Goal: Transaction & Acquisition: Purchase product/service

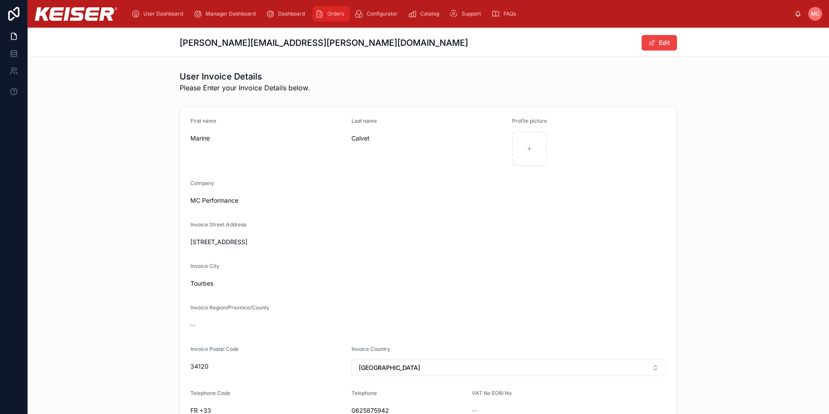
click at [331, 16] on span "Orders" at bounding box center [335, 13] width 17 height 7
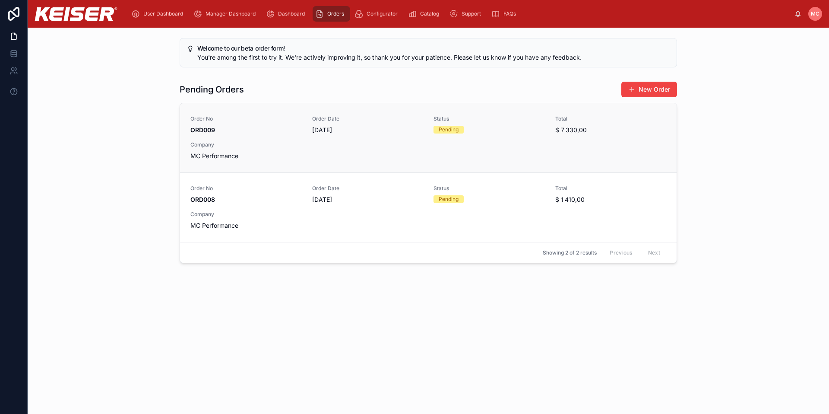
click at [580, 135] on div "Order No ORD009 Order Date [DATE] Status Pending Total $ 7 330,00 Company MC Pe…" at bounding box center [428, 137] width 476 height 45
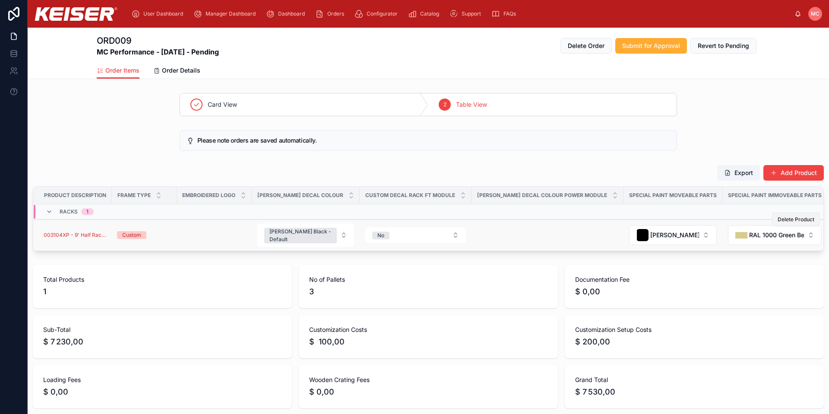
click at [785, 219] on span "Delete Product" at bounding box center [796, 219] width 37 height 7
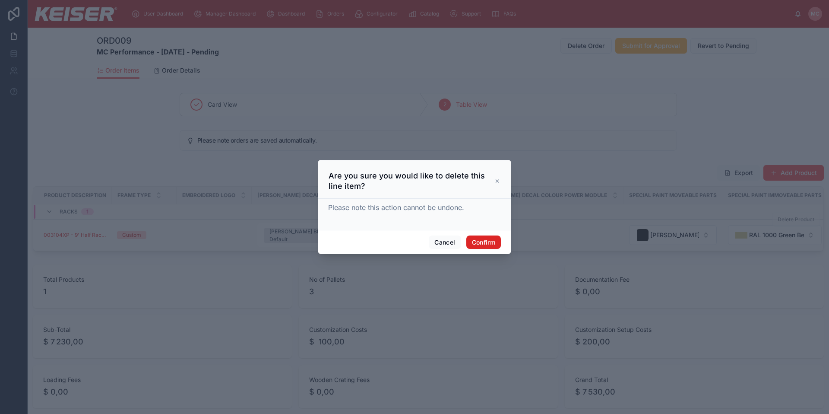
drag, startPoint x: 480, startPoint y: 241, endPoint x: 492, endPoint y: 240, distance: 12.1
click at [480, 241] on button "Confirm" at bounding box center [483, 242] width 35 height 14
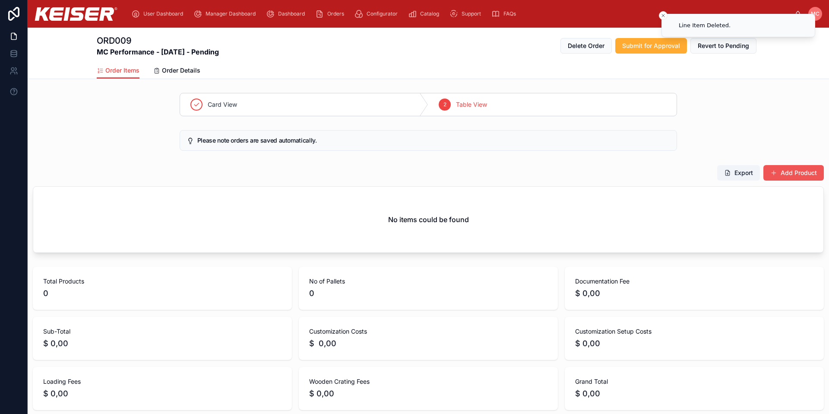
click at [779, 170] on button "Add Product" at bounding box center [794, 173] width 60 height 16
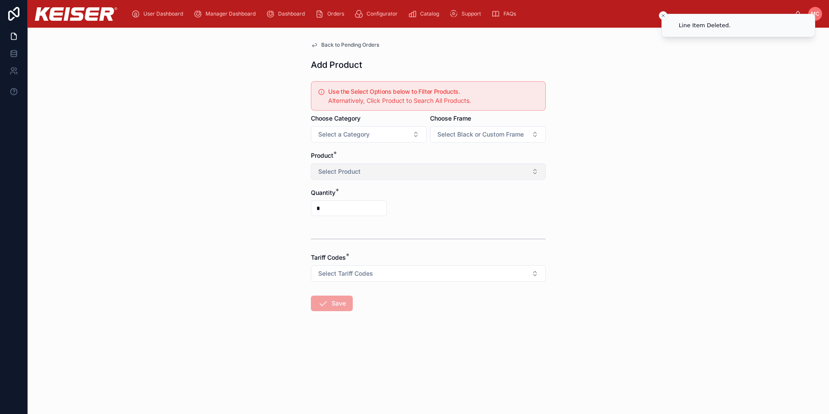
click at [366, 168] on button "Select Product" at bounding box center [428, 171] width 235 height 16
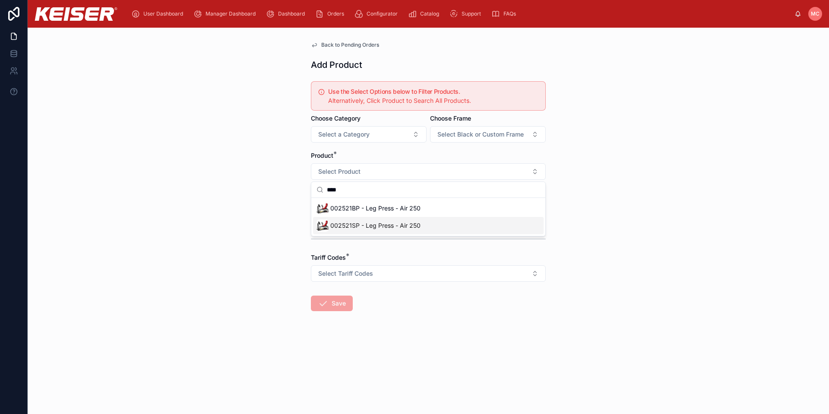
type input "****"
click at [350, 221] on span "002521SP - Leg Press - Air 250" at bounding box center [375, 225] width 90 height 9
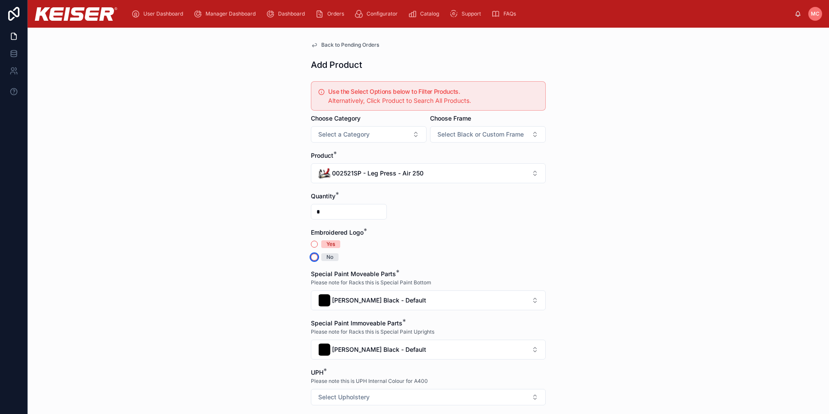
click at [312, 258] on button "No" at bounding box center [314, 257] width 7 height 7
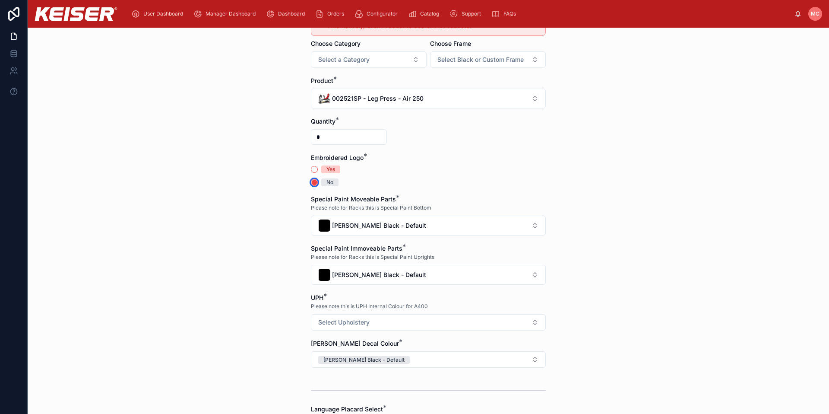
scroll to position [137, 0]
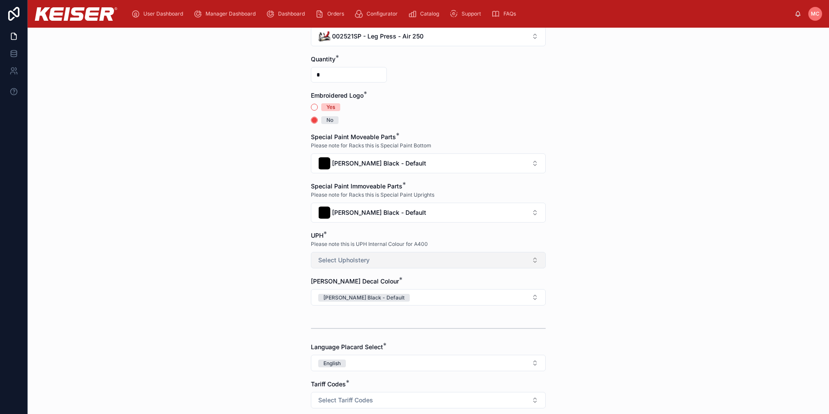
click at [322, 260] on span "Select Upholstery" at bounding box center [343, 260] width 51 height 9
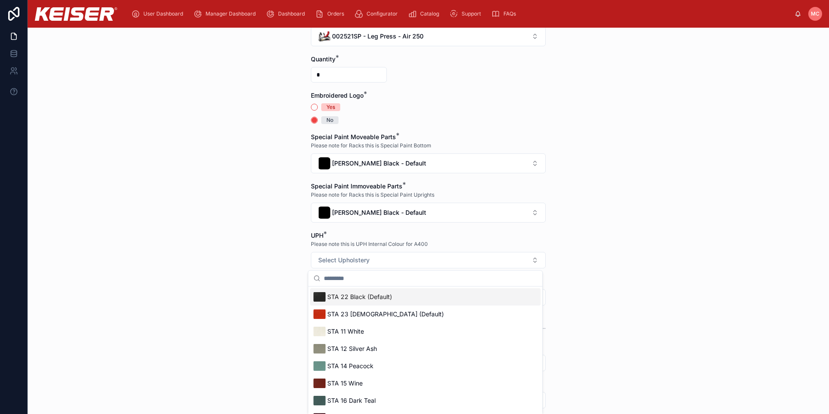
click at [342, 299] on span "STA 22 Black (Default)" at bounding box center [359, 296] width 65 height 9
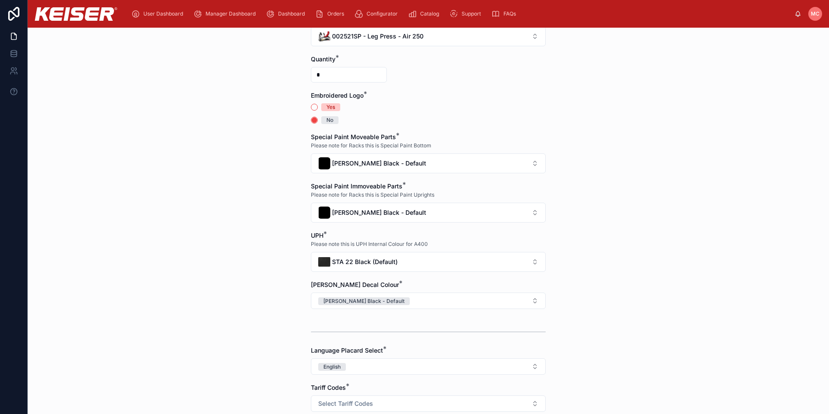
scroll to position [219, 0]
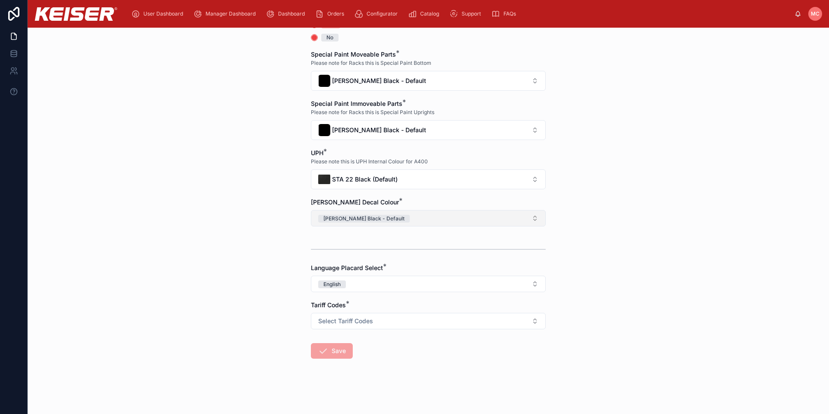
click at [373, 216] on div "[PERSON_NAME] Black - Default" at bounding box center [364, 219] width 81 height 8
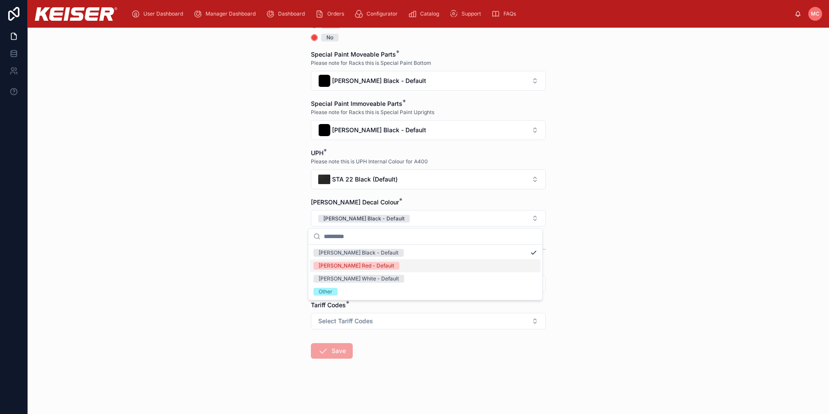
click at [354, 271] on div "[PERSON_NAME] Red - Default" at bounding box center [425, 265] width 231 height 13
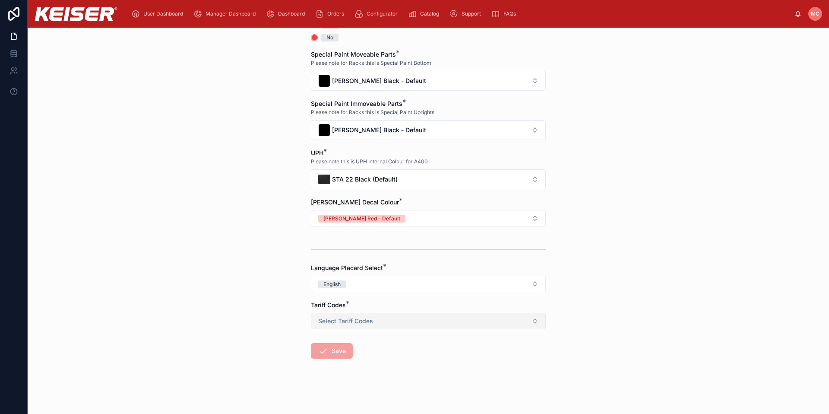
click at [338, 321] on span "Select Tariff Codes" at bounding box center [345, 321] width 55 height 9
click at [343, 351] on div "9506.91.0030 Exercise Equipment and Parts Thereof" at bounding box center [425, 355] width 231 height 13
click at [331, 351] on button "Save" at bounding box center [332, 351] width 42 height 16
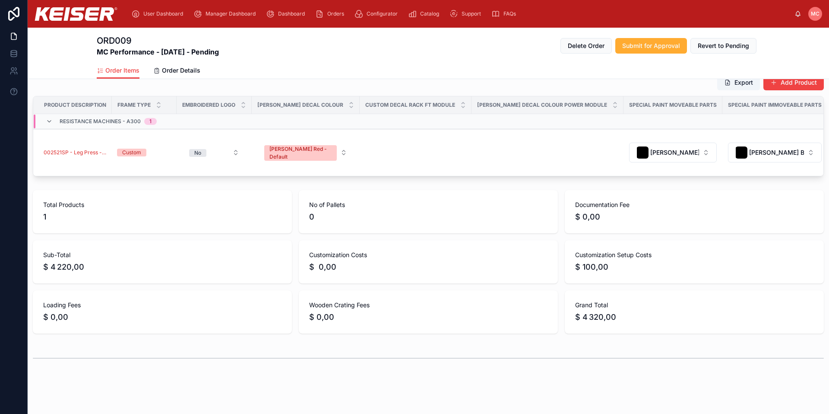
click at [167, 392] on div "ORD009 MC Performance - [DATE] - Pending Delete Order Submit for Approval Rever…" at bounding box center [429, 182] width 802 height 490
click at [804, 130] on span "Delete Product" at bounding box center [796, 129] width 37 height 7
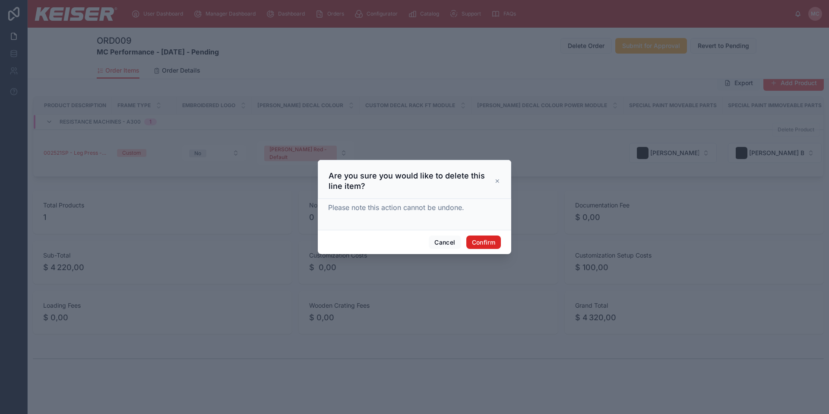
click at [481, 242] on button "Confirm" at bounding box center [483, 242] width 35 height 14
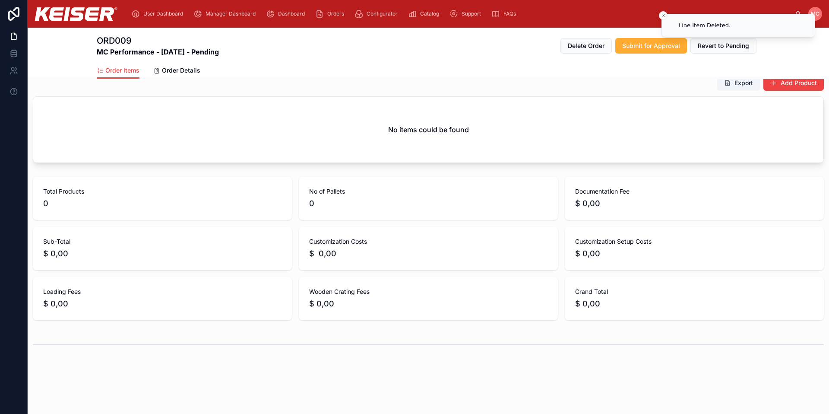
click at [815, 15] on span "MC" at bounding box center [815, 13] width 9 height 7
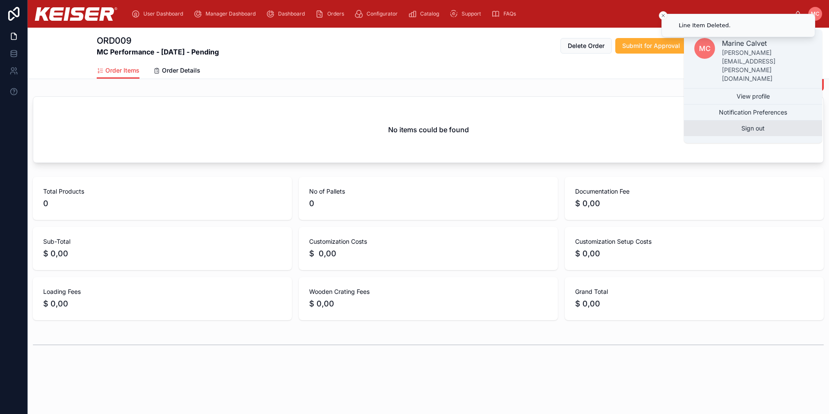
click at [768, 121] on button "Sign out" at bounding box center [753, 129] width 138 height 16
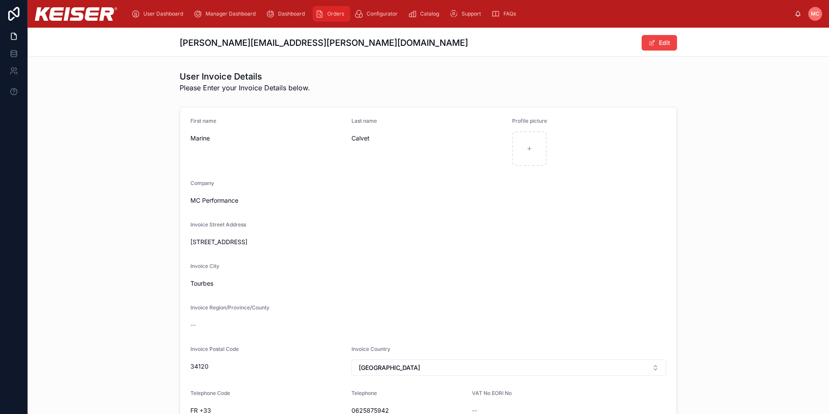
click at [332, 12] on span "Orders" at bounding box center [335, 13] width 17 height 7
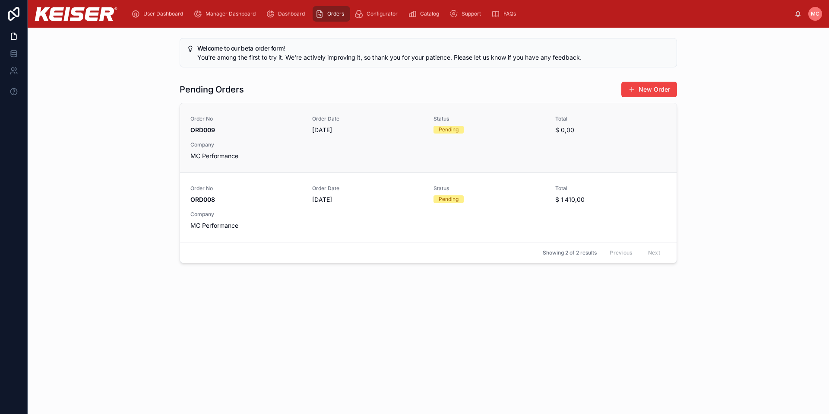
click at [438, 122] on div "Status Pending" at bounding box center [489, 124] width 111 height 18
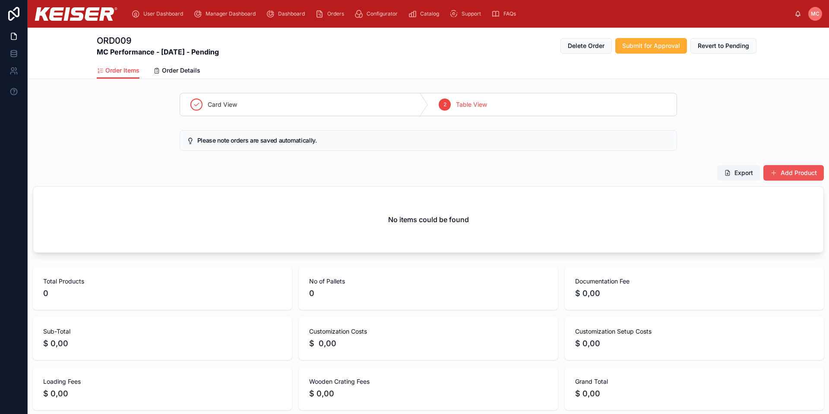
click at [804, 169] on button "Add Product" at bounding box center [794, 173] width 60 height 16
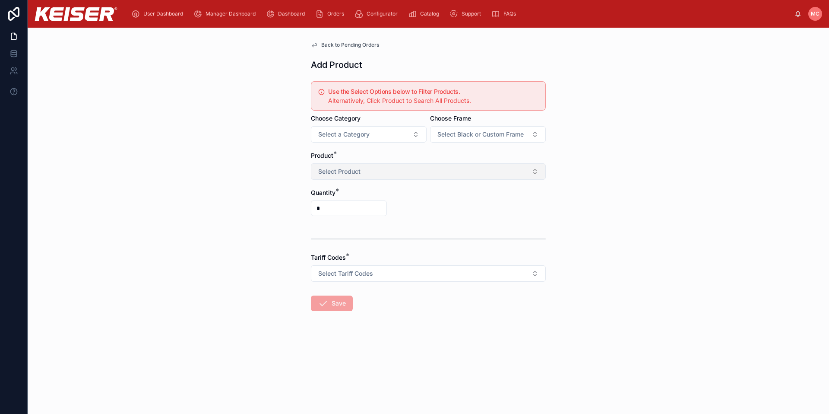
click at [434, 167] on button "Select Product" at bounding box center [428, 171] width 235 height 16
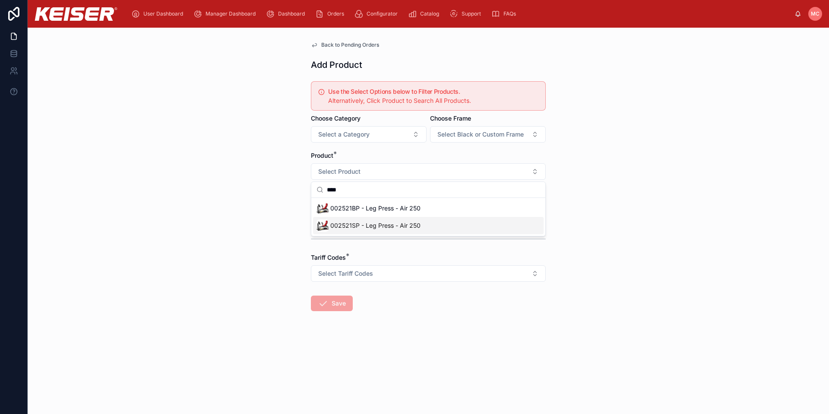
type input "****"
click at [370, 222] on span "002521SP - Leg Press - Air 250" at bounding box center [375, 225] width 90 height 9
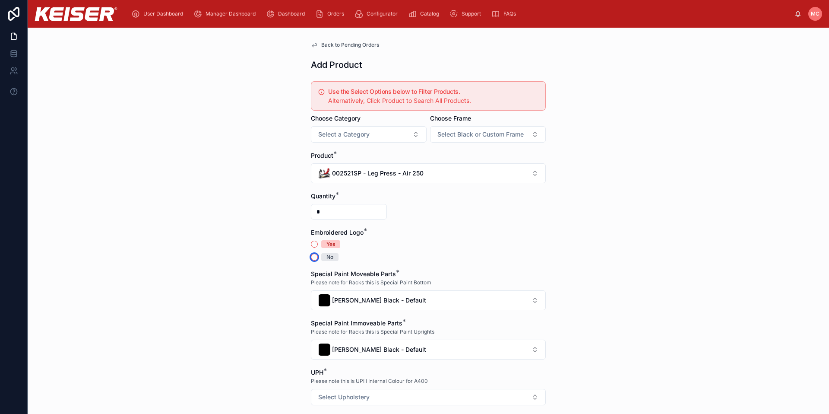
click at [311, 256] on button "No" at bounding box center [314, 257] width 7 height 7
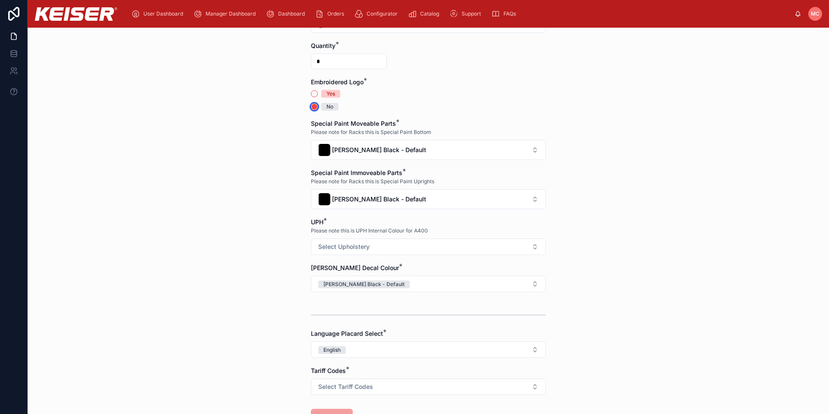
scroll to position [216, 0]
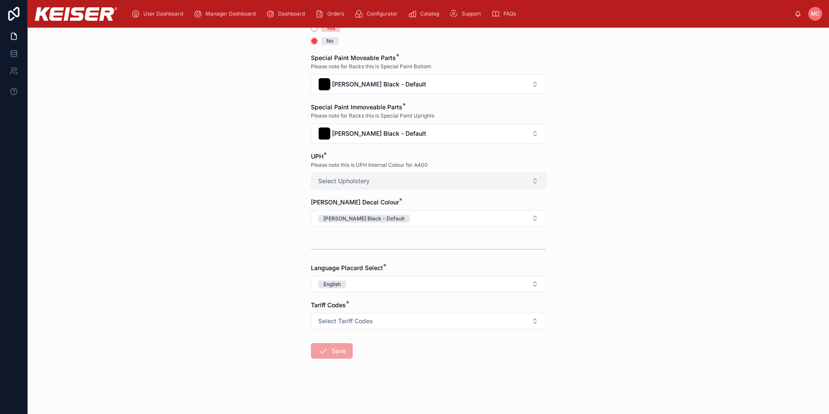
click at [327, 181] on span "Select Upholstery" at bounding box center [343, 181] width 51 height 9
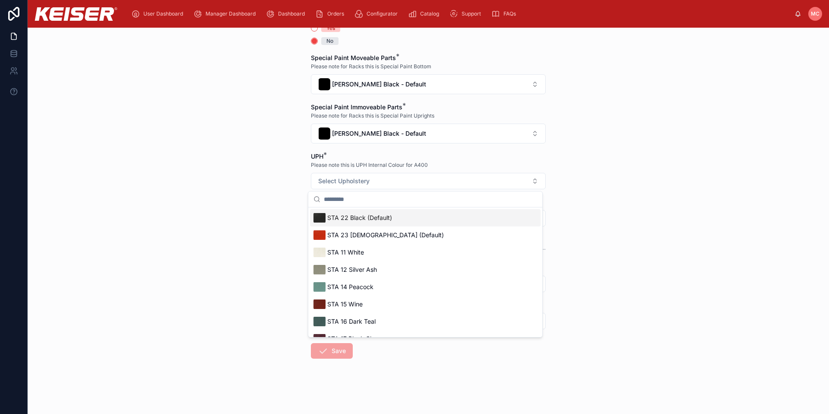
click at [335, 222] on div "STA 22 Black (Default)" at bounding box center [353, 218] width 79 height 12
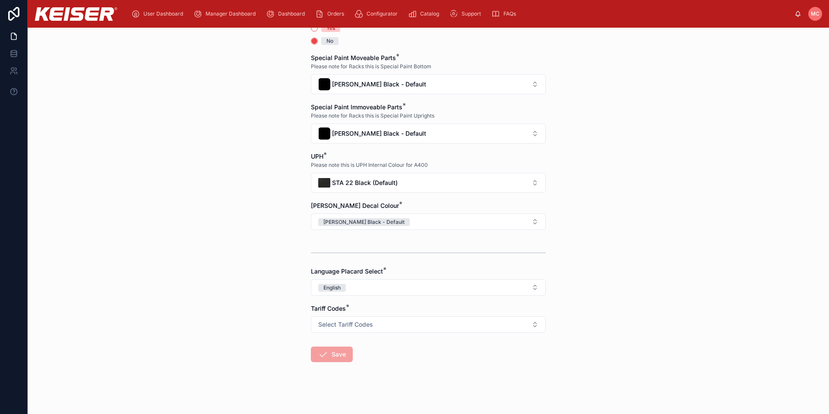
scroll to position [219, 0]
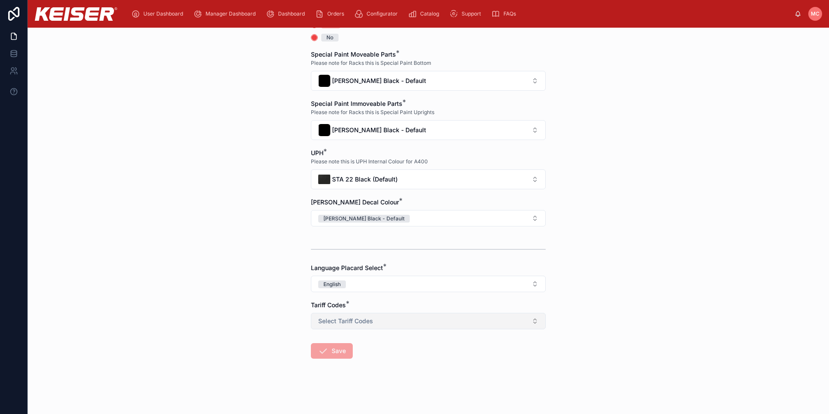
click at [326, 314] on button "Select Tariff Codes" at bounding box center [428, 321] width 235 height 16
click at [335, 357] on div "9506.91.0030 Exercise Equipment and Parts Thereof" at bounding box center [383, 356] width 129 height 8
click at [336, 350] on button "Save" at bounding box center [332, 351] width 42 height 16
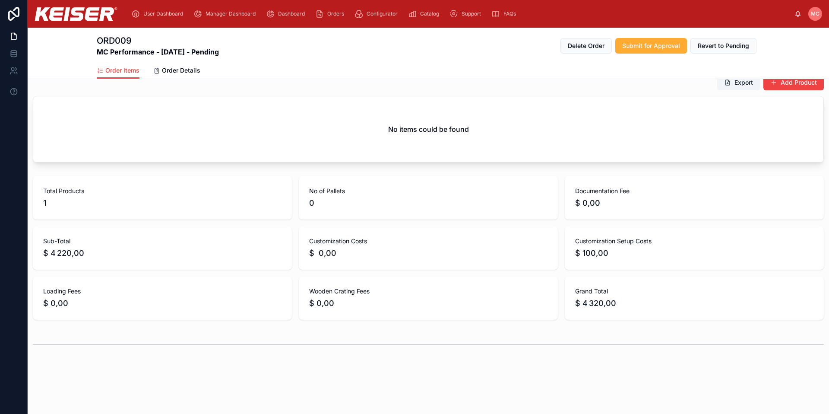
scroll to position [90, 0]
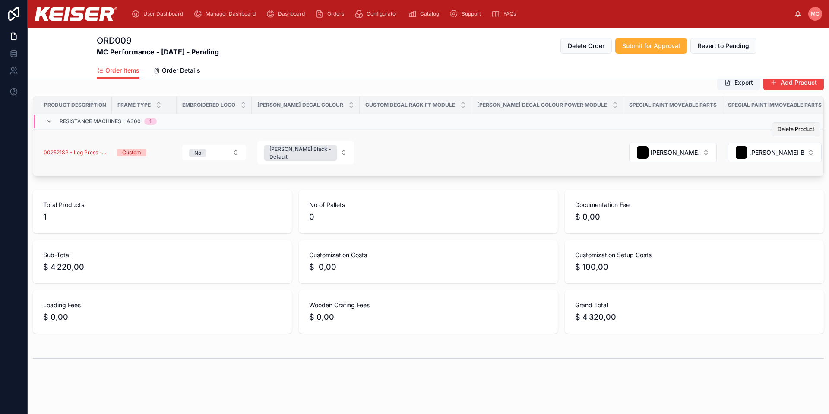
click at [790, 127] on span "Delete Product" at bounding box center [796, 129] width 37 height 7
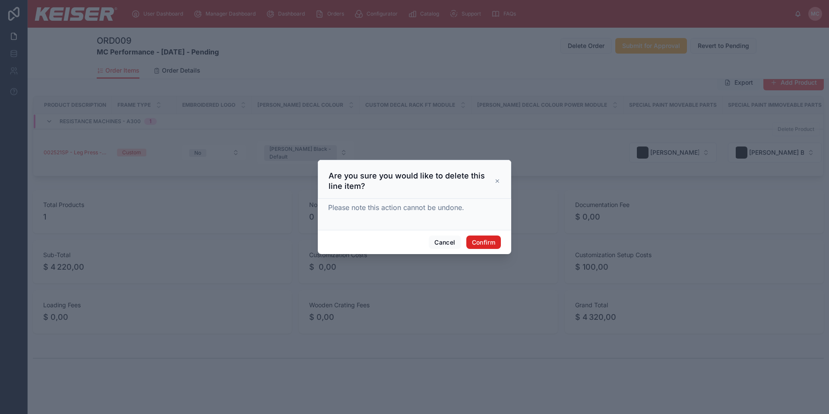
click at [471, 241] on button "Confirm" at bounding box center [483, 242] width 35 height 14
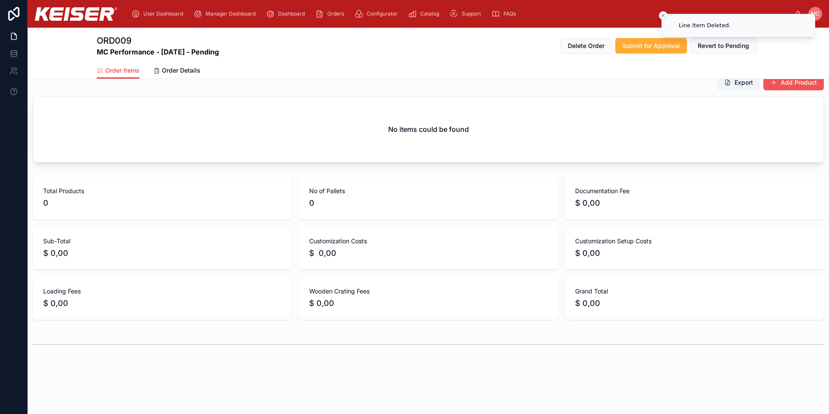
click at [788, 86] on button "Add Product" at bounding box center [794, 83] width 60 height 16
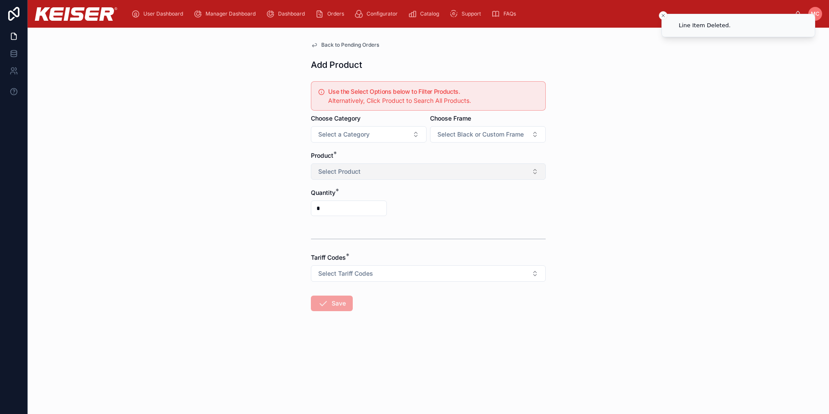
click at [387, 175] on button "Select Product" at bounding box center [428, 171] width 235 height 16
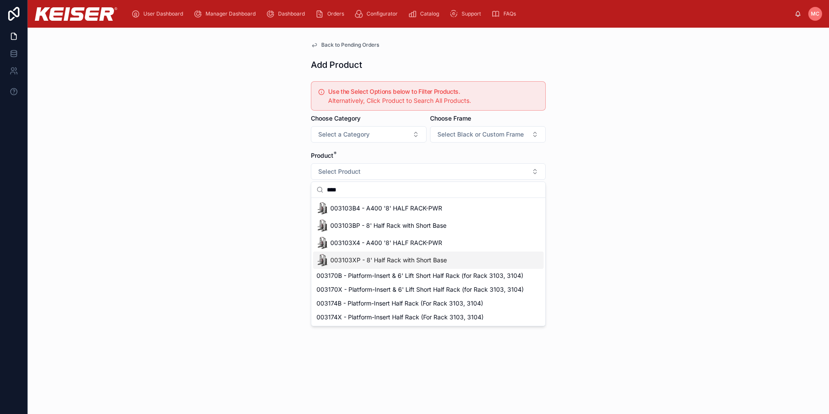
type input "****"
click at [355, 258] on span "003103XP - 8' Half Rack with Short Base" at bounding box center [388, 260] width 117 height 9
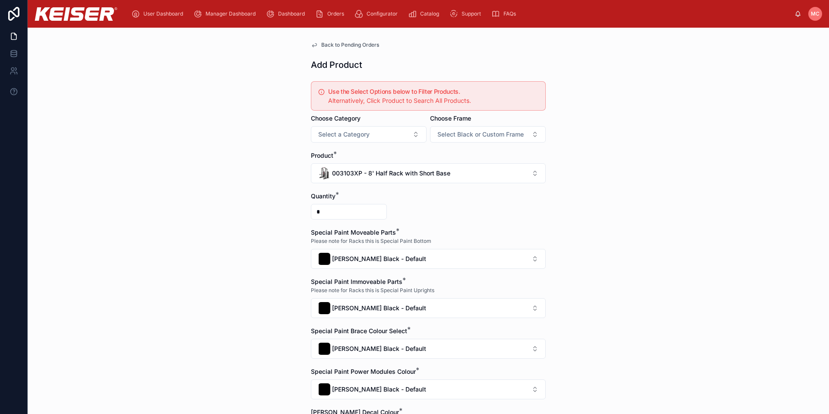
scroll to position [214, 0]
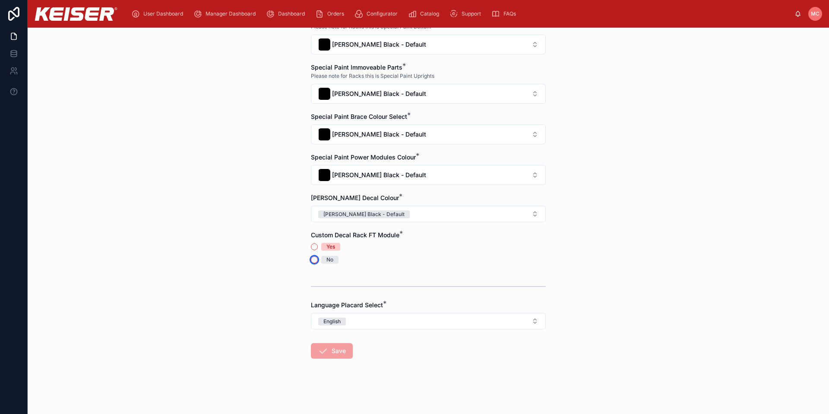
click at [312, 260] on button "No" at bounding box center [314, 259] width 7 height 7
click at [336, 342] on form "Use the Select Options below to Filter Products. Alternatively, Click Product t…" at bounding box center [428, 139] width 235 height 550
click at [342, 213] on div "[PERSON_NAME] Black - Default" at bounding box center [364, 214] width 81 height 8
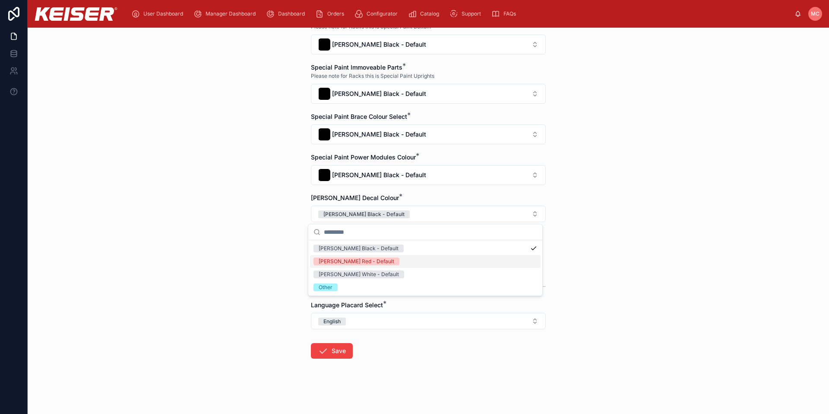
click at [342, 261] on div "[PERSON_NAME] Red - Default" at bounding box center [357, 261] width 76 height 8
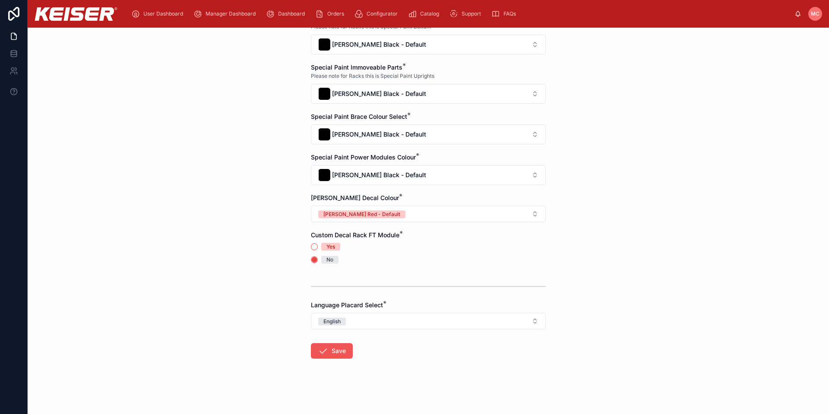
click at [327, 346] on button "Save" at bounding box center [332, 351] width 42 height 16
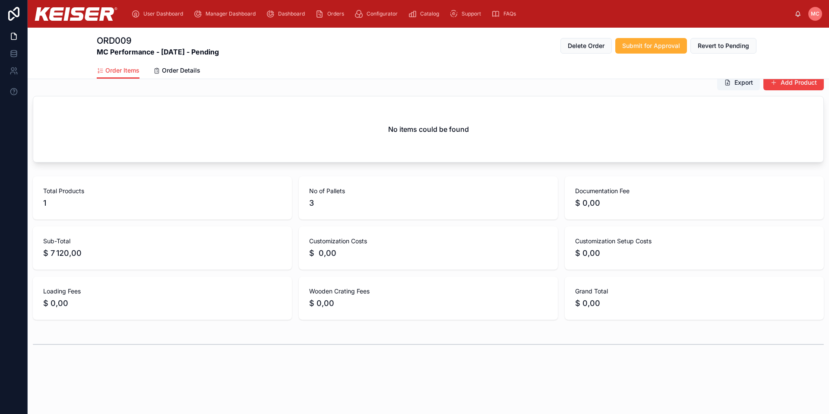
scroll to position [90, 0]
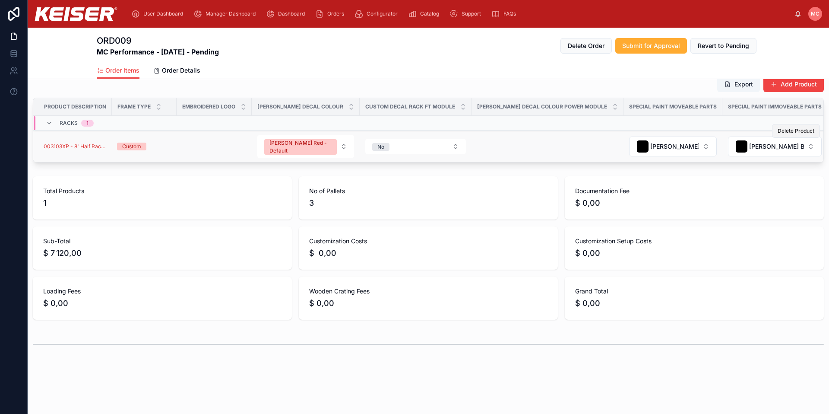
click at [787, 131] on span "Delete Product" at bounding box center [796, 130] width 37 height 7
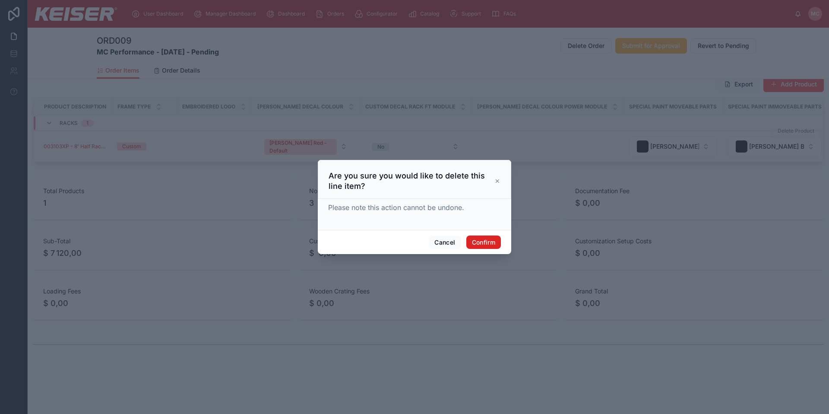
click at [478, 244] on button "Confirm" at bounding box center [483, 242] width 35 height 14
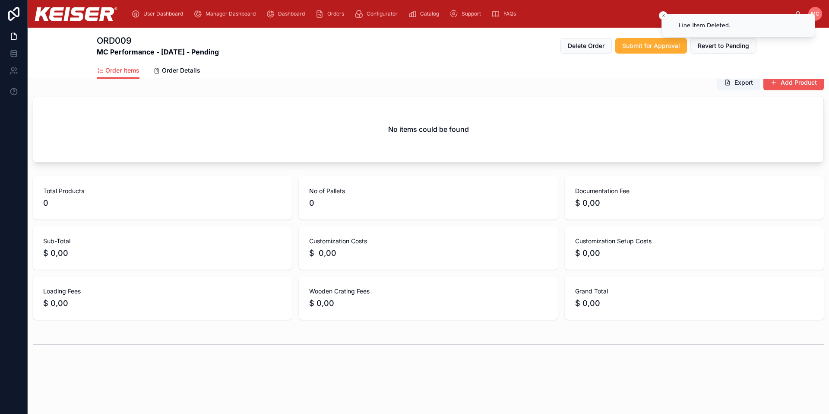
click at [787, 83] on button "Add Product" at bounding box center [794, 83] width 60 height 16
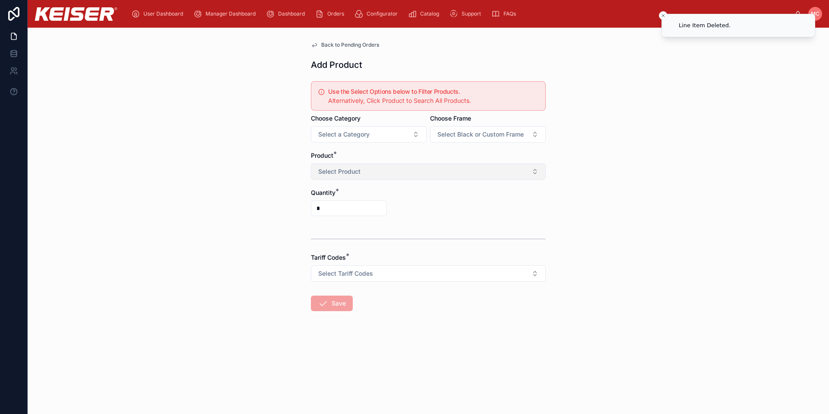
click at [366, 171] on button "Select Product" at bounding box center [428, 171] width 235 height 16
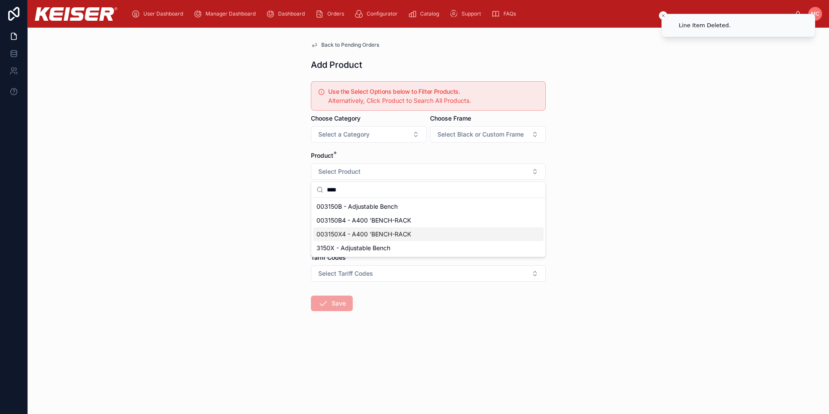
type input "****"
click at [345, 233] on span "003150X4 - A400 'BENCH-RACK" at bounding box center [364, 234] width 95 height 9
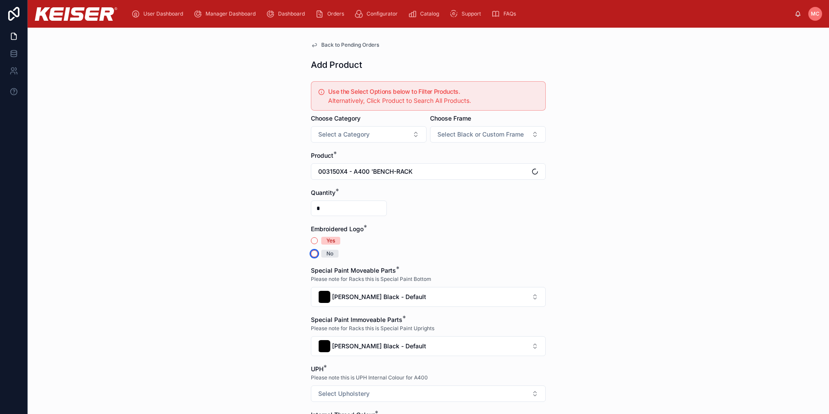
click at [313, 253] on button "No" at bounding box center [314, 253] width 7 height 7
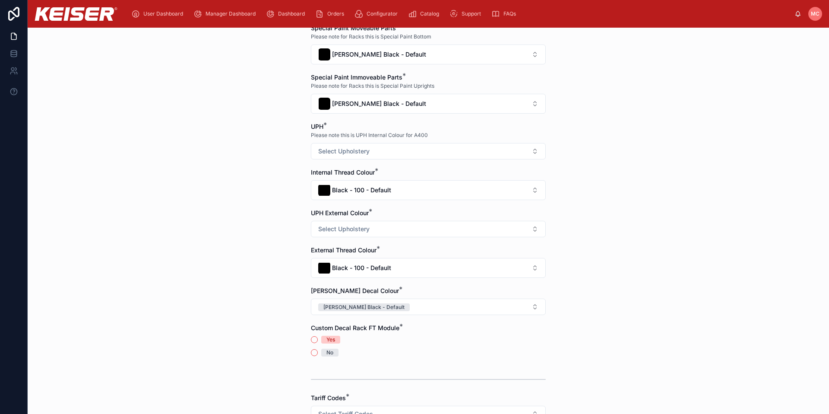
scroll to position [250, 0]
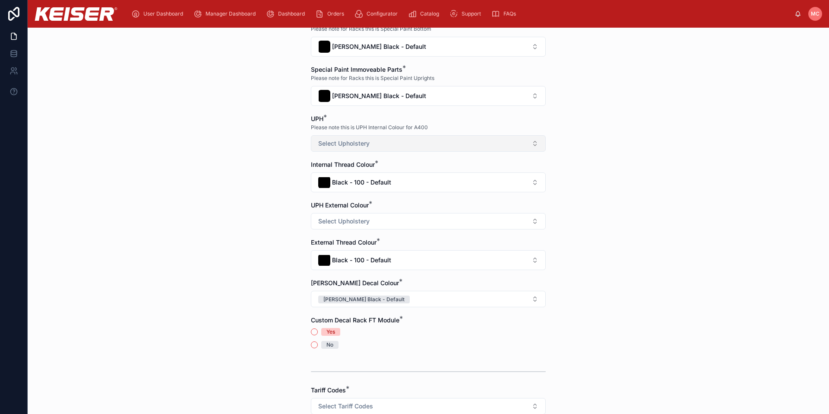
click at [327, 141] on span "Select Upholstery" at bounding box center [343, 143] width 51 height 9
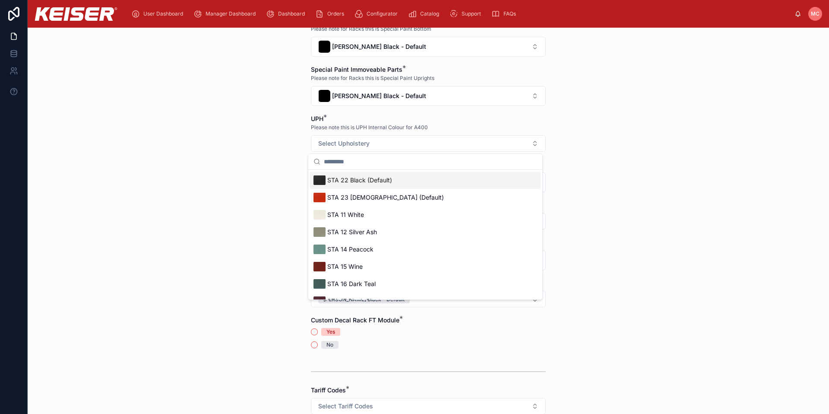
click at [341, 184] on div "STA 22 Black (Default)" at bounding box center [353, 180] width 79 height 12
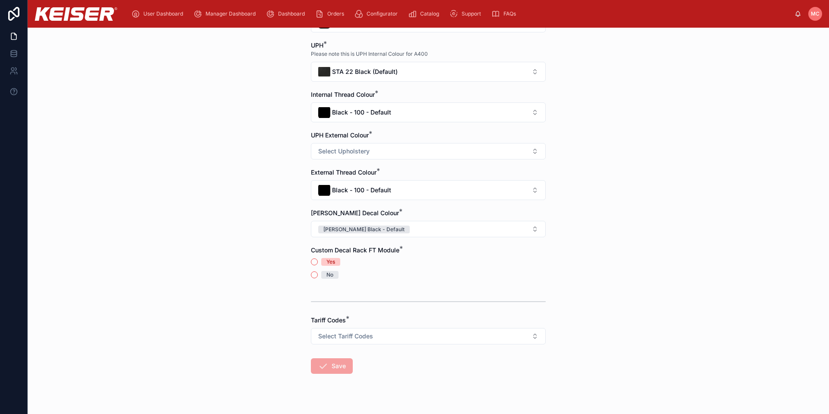
scroll to position [329, 0]
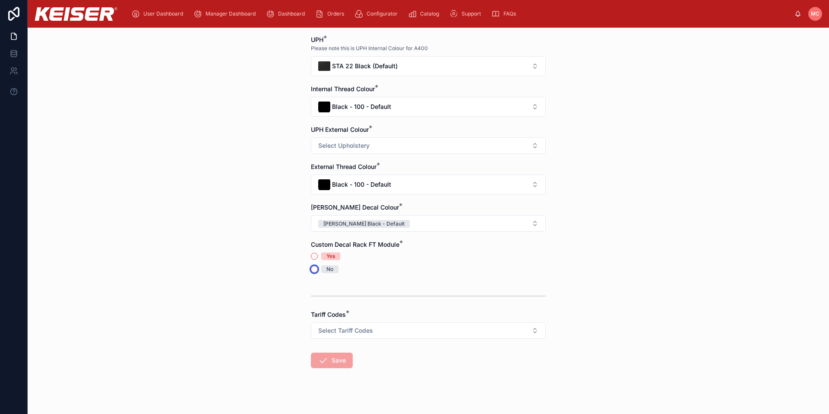
click at [311, 267] on button "No" at bounding box center [314, 269] width 7 height 7
click at [324, 334] on span "Select Tariff Codes" at bounding box center [345, 330] width 55 height 9
click at [348, 363] on div "9506.91.0030 Exercise Equipment and Parts Thereof" at bounding box center [383, 365] width 129 height 8
click at [328, 360] on span "Save" at bounding box center [332, 362] width 42 height 9
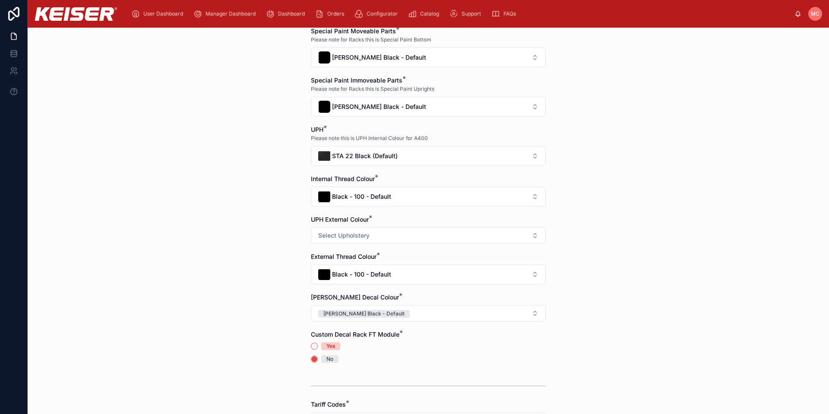
scroll to position [227, 0]
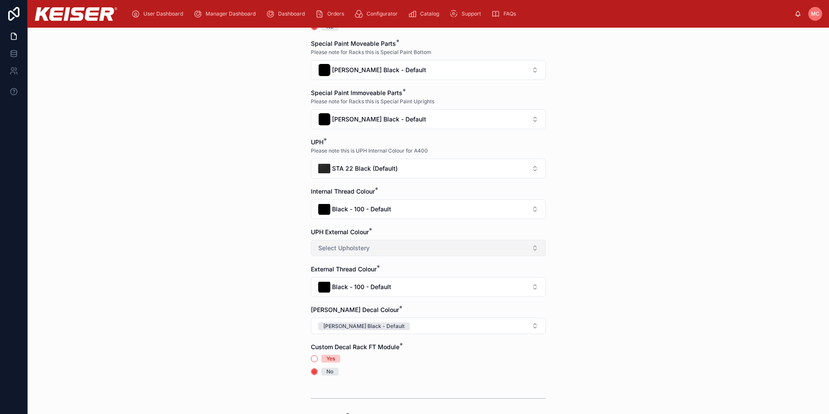
click at [371, 245] on button "Select Upholstery" at bounding box center [428, 248] width 235 height 16
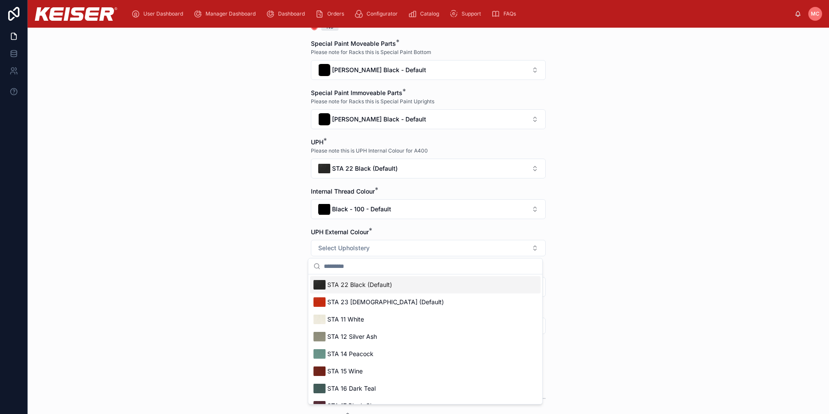
click at [346, 279] on div "STA 22 Black (Default)" at bounding box center [353, 285] width 79 height 12
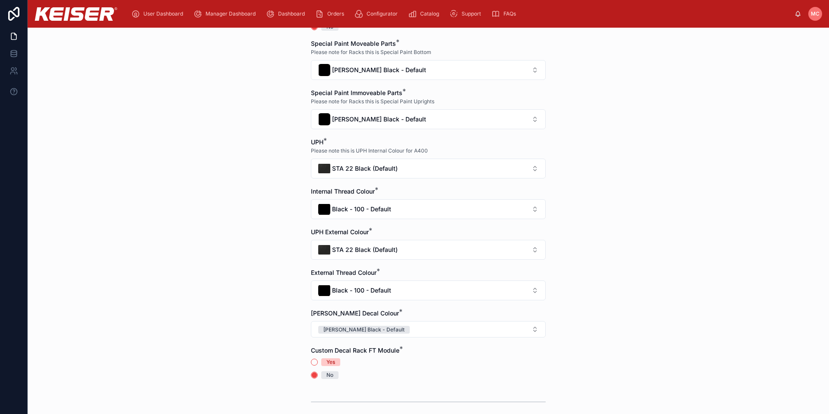
scroll to position [342, 0]
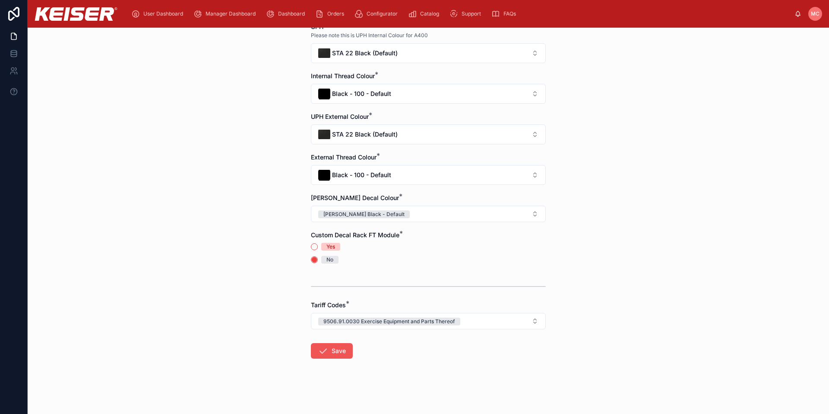
click at [327, 349] on button "Save" at bounding box center [332, 351] width 42 height 16
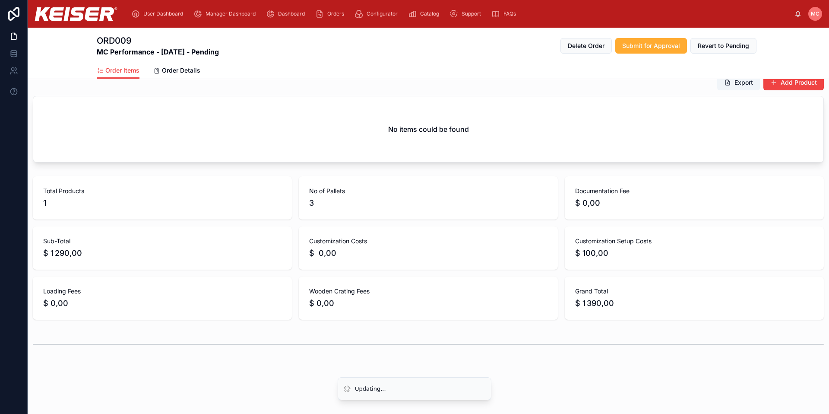
scroll to position [90, 0]
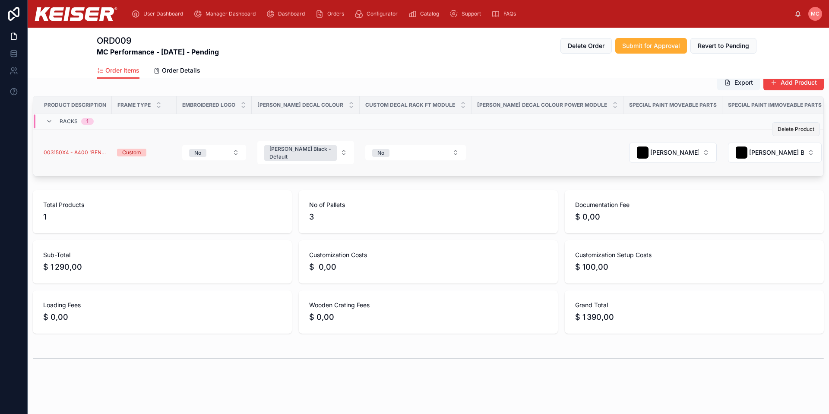
click at [778, 129] on span "Delete Product" at bounding box center [796, 129] width 37 height 7
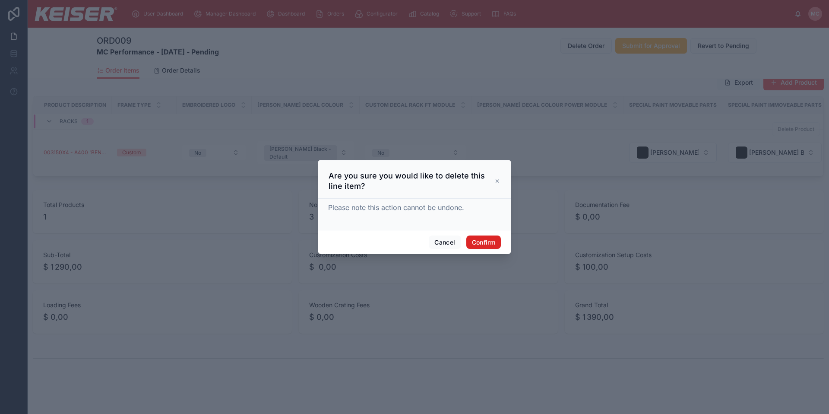
click at [474, 247] on button "Confirm" at bounding box center [483, 242] width 35 height 14
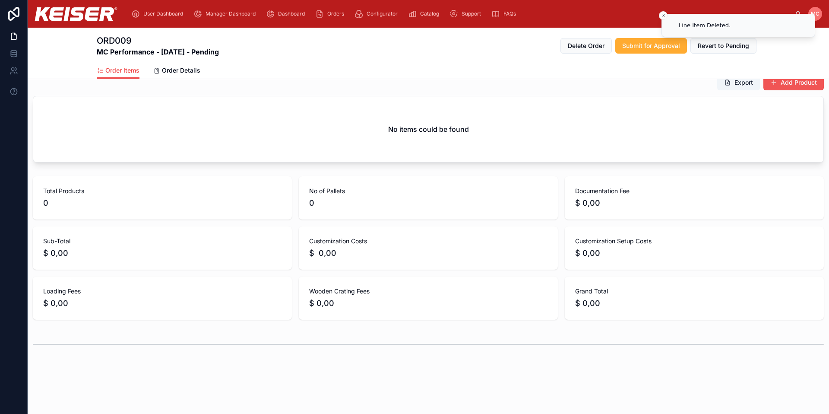
click at [787, 83] on button "Add Product" at bounding box center [794, 83] width 60 height 16
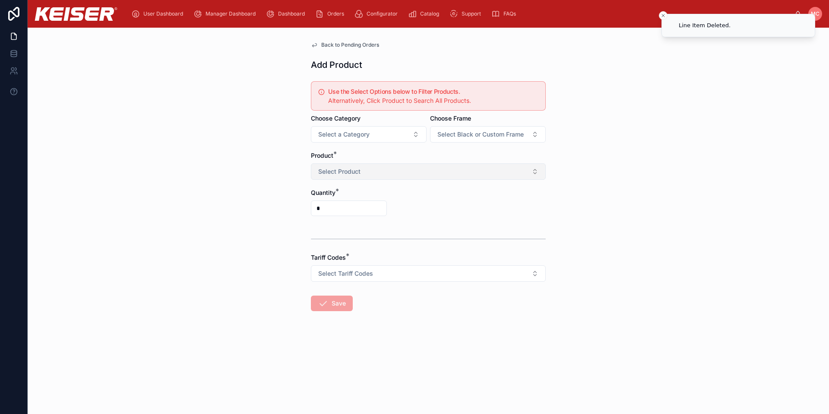
click at [362, 173] on button "Select Product" at bounding box center [428, 171] width 235 height 16
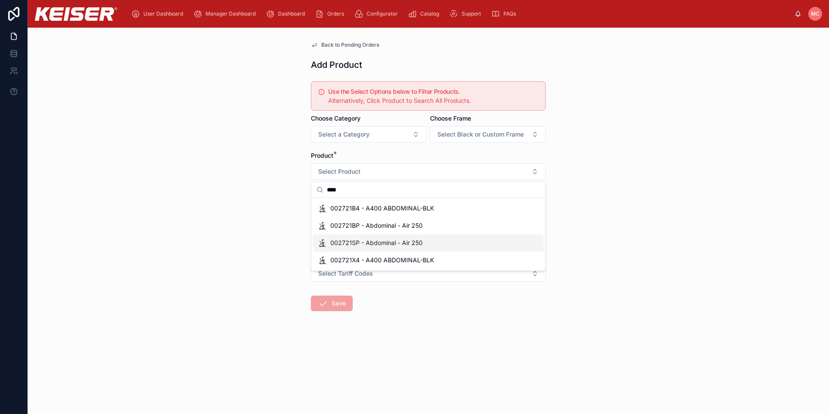
type input "****"
click at [351, 242] on span "002721SP - Abdominal - Air 250" at bounding box center [376, 242] width 92 height 9
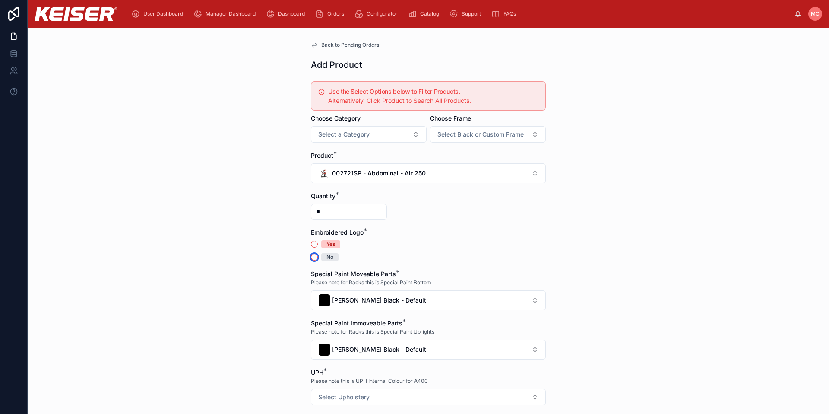
click at [311, 257] on button "No" at bounding box center [314, 257] width 7 height 7
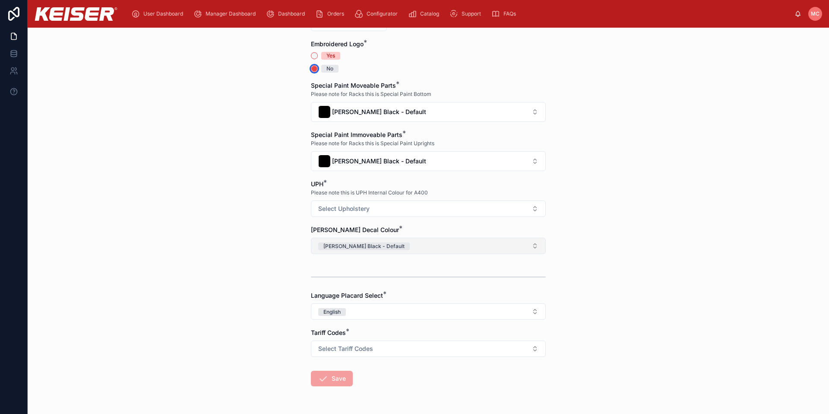
scroll to position [200, 0]
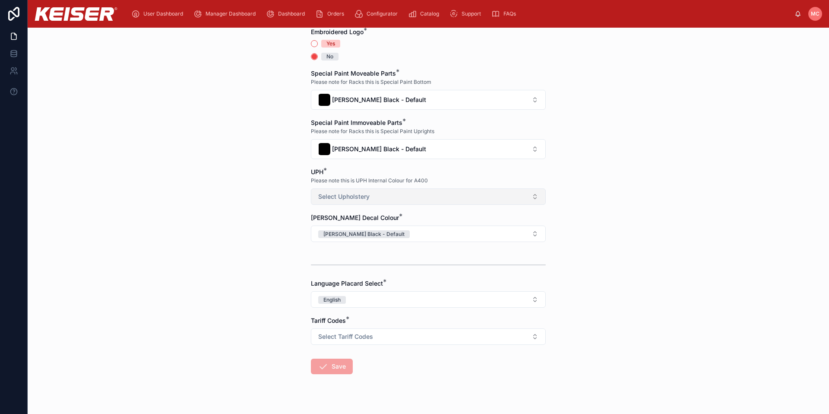
click at [339, 197] on span "Select Upholstery" at bounding box center [343, 196] width 51 height 9
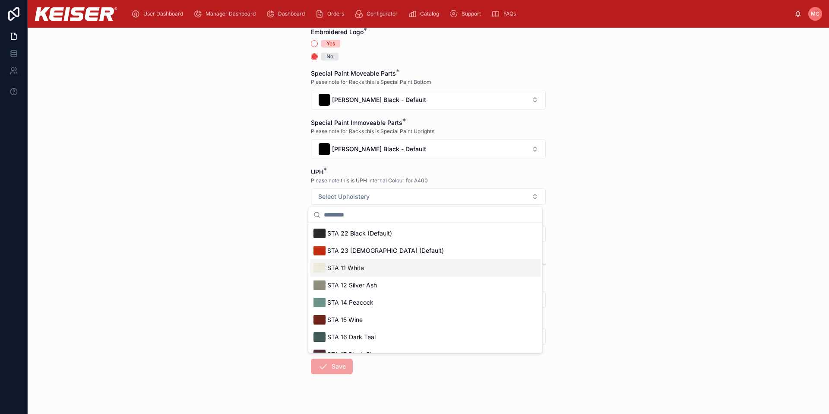
click at [344, 267] on span "STA 11 White" at bounding box center [345, 267] width 37 height 9
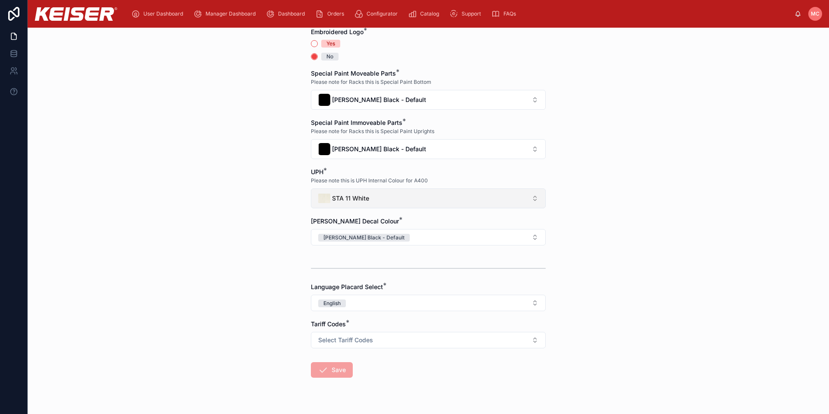
click at [336, 200] on span "STA 11 White" at bounding box center [350, 198] width 37 height 9
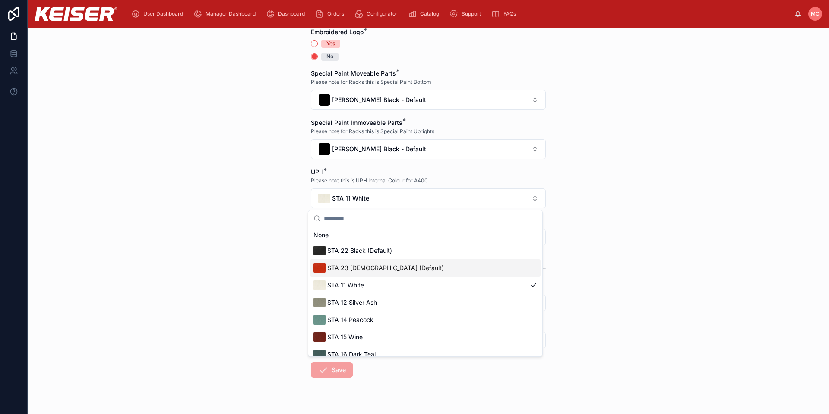
click at [349, 262] on div "STA 23 [DEMOGRAPHIC_DATA] (Default)" at bounding box center [379, 268] width 130 height 12
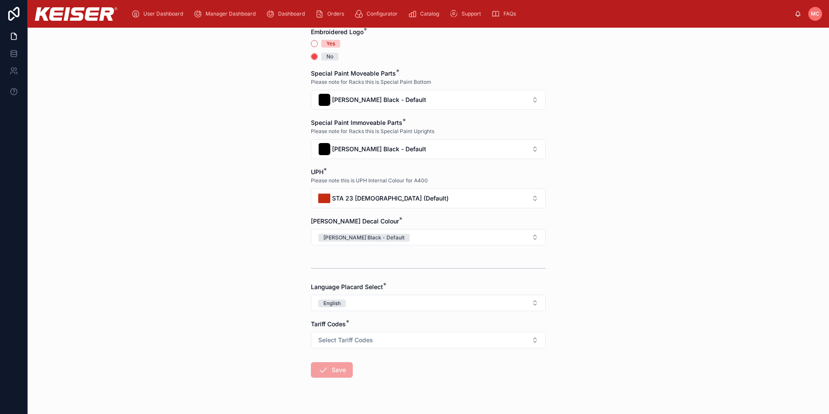
scroll to position [219, 0]
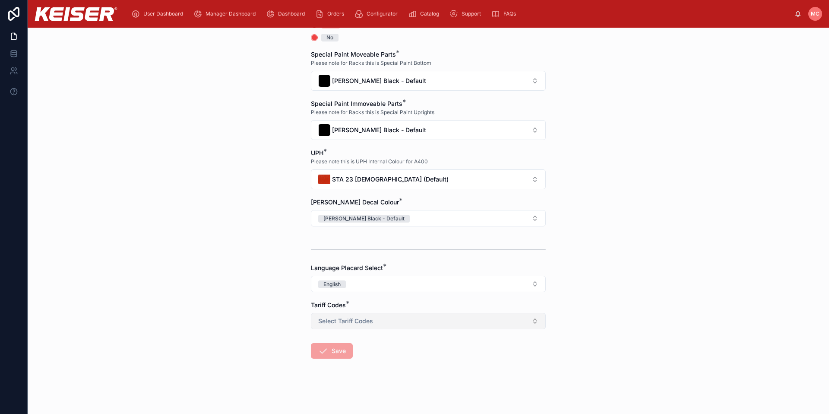
click at [333, 323] on span "Select Tariff Codes" at bounding box center [345, 321] width 55 height 9
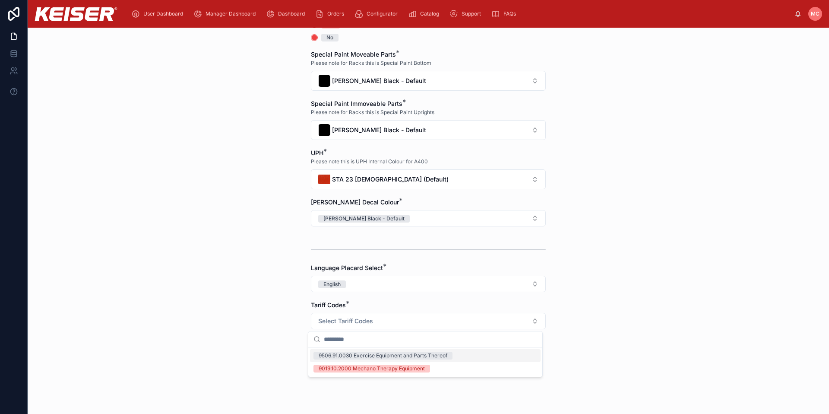
click at [333, 354] on div "9506.91.0030 Exercise Equipment and Parts Thereof" at bounding box center [383, 356] width 129 height 8
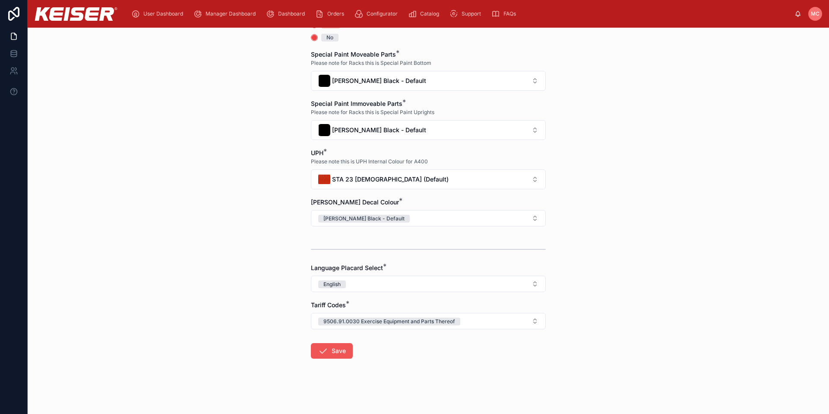
click at [330, 353] on button "Save" at bounding box center [332, 351] width 42 height 16
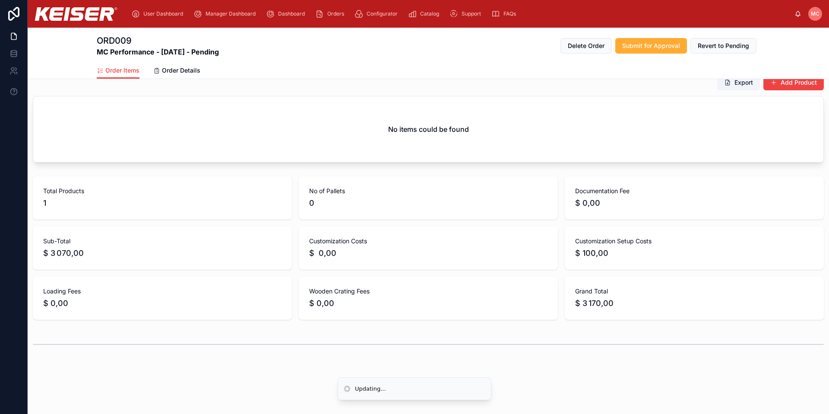
scroll to position [90, 0]
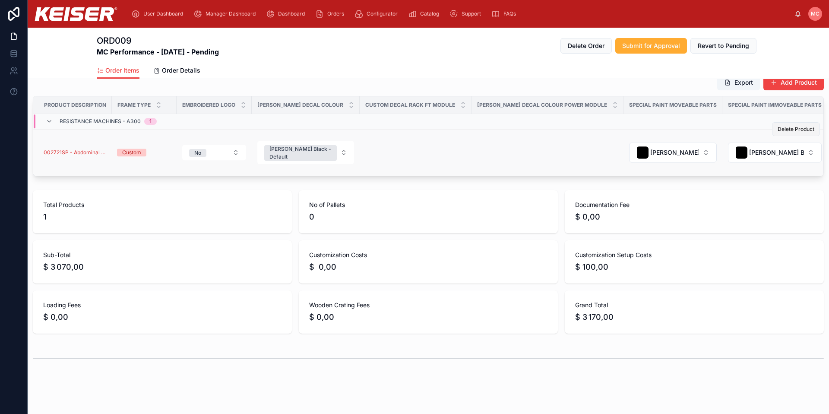
click at [782, 130] on span "Delete Product" at bounding box center [796, 129] width 37 height 7
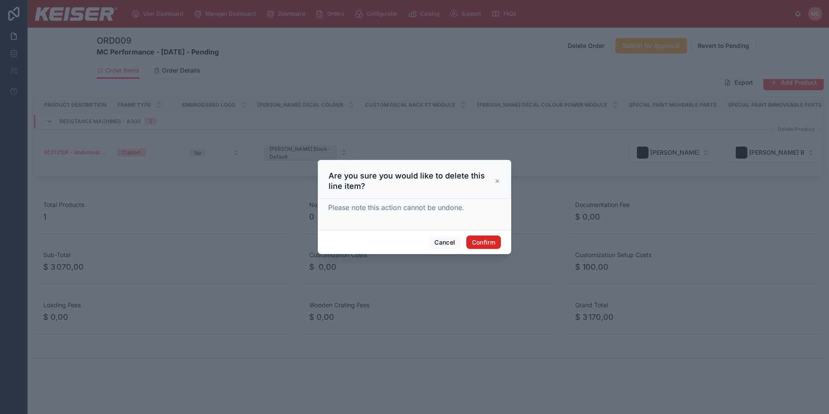
click at [491, 241] on button "Confirm" at bounding box center [483, 242] width 35 height 14
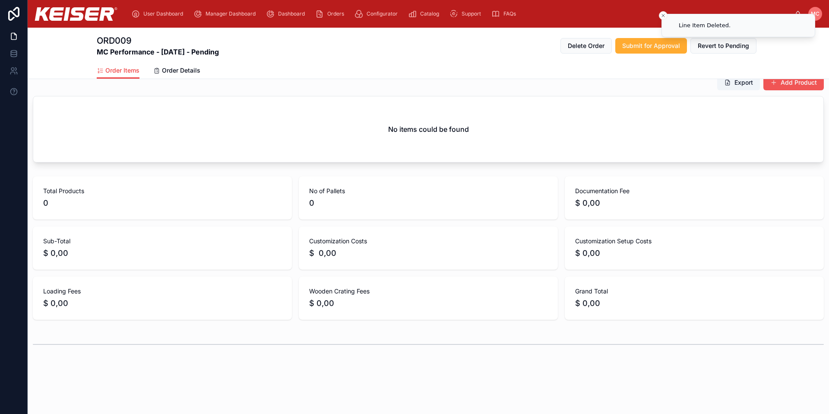
click at [771, 84] on button "Add Product" at bounding box center [794, 83] width 60 height 16
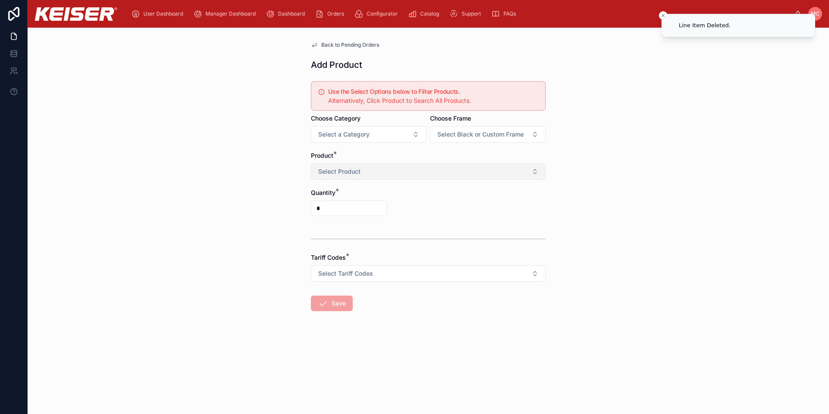
click at [331, 172] on span "Select Product" at bounding box center [339, 171] width 42 height 9
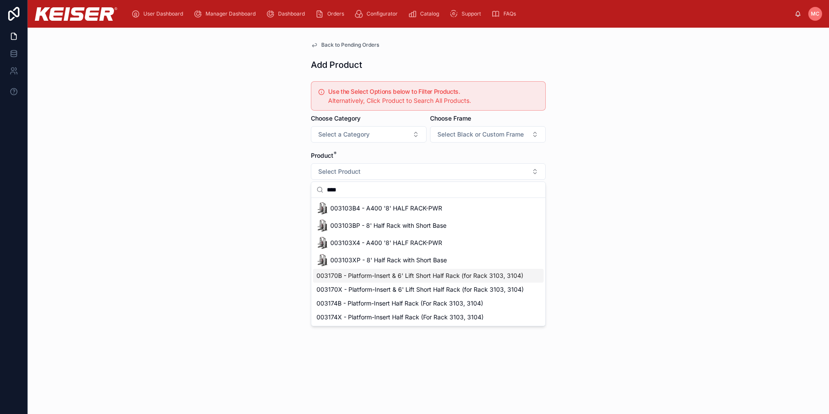
type input "****"
click at [392, 259] on span "003103XP - 8' Half Rack with Short Base" at bounding box center [388, 260] width 117 height 9
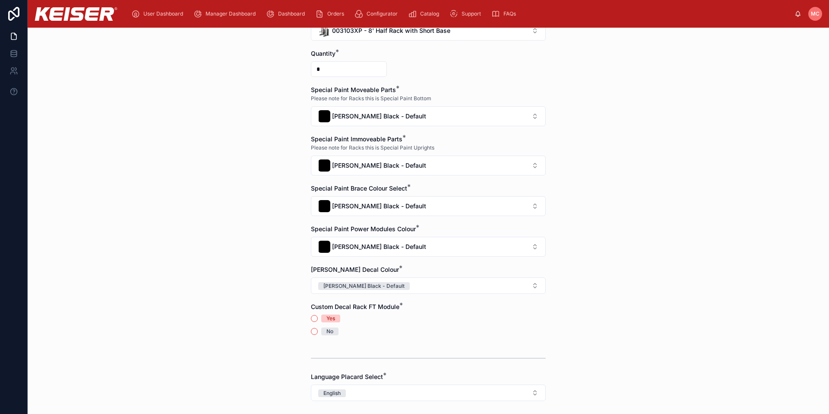
scroll to position [214, 0]
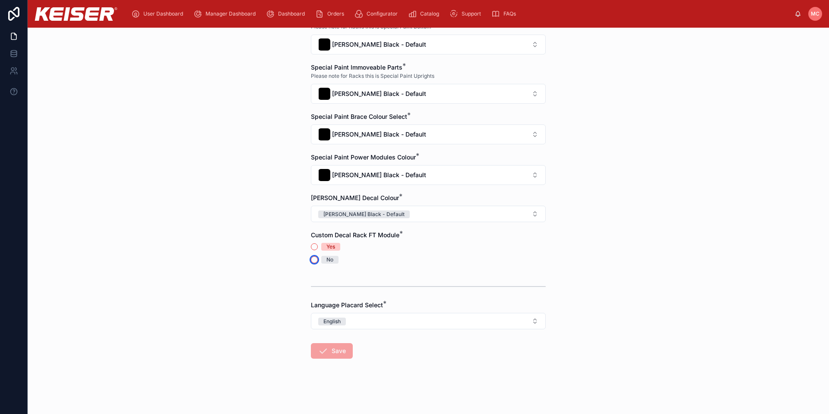
click at [311, 258] on button "No" at bounding box center [314, 259] width 7 height 7
click at [324, 349] on icon at bounding box center [323, 351] width 10 height 10
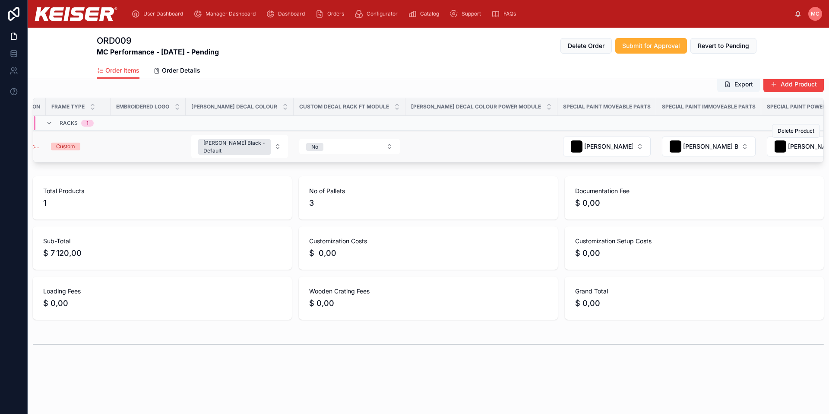
scroll to position [0, 71]
click at [304, 142] on button "No" at bounding box center [344, 147] width 101 height 16
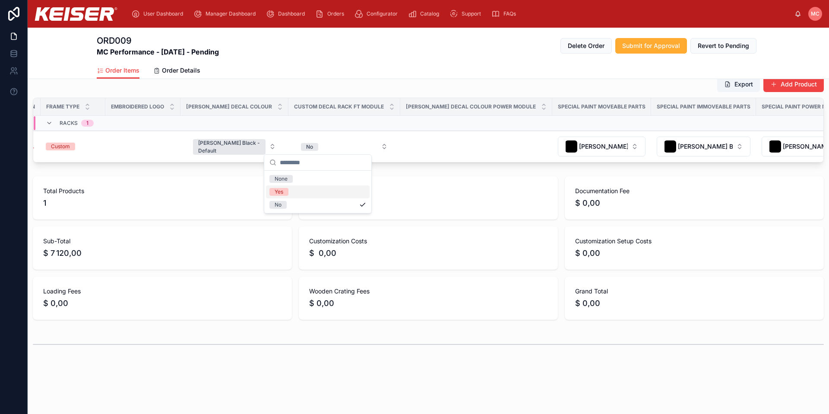
click at [293, 191] on div "Yes" at bounding box center [318, 191] width 104 height 13
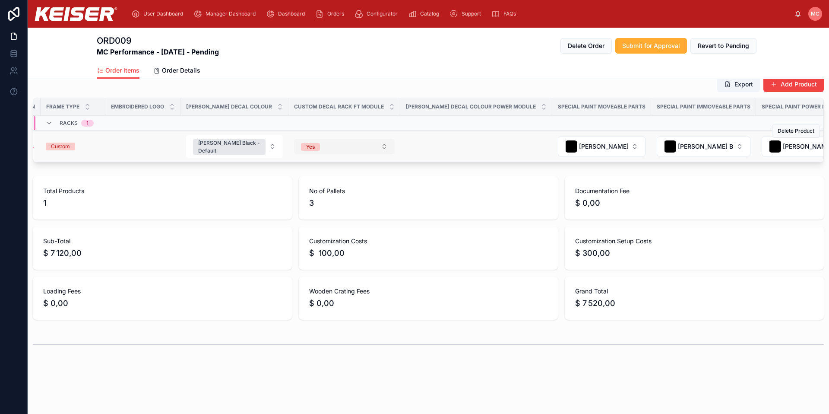
click at [314, 145] on button "Yes" at bounding box center [344, 147] width 101 height 16
click at [300, 183] on div "None" at bounding box center [318, 178] width 104 height 13
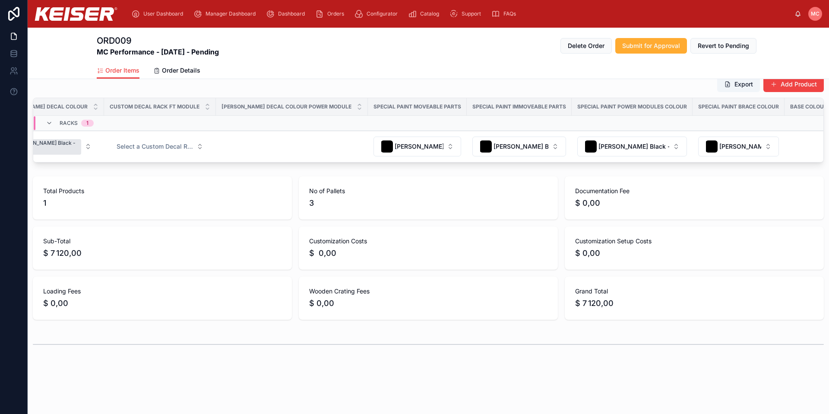
scroll to position [0, 259]
click at [391, 142] on span "[PERSON_NAME] Black - Default" at bounding box center [415, 146] width 49 height 9
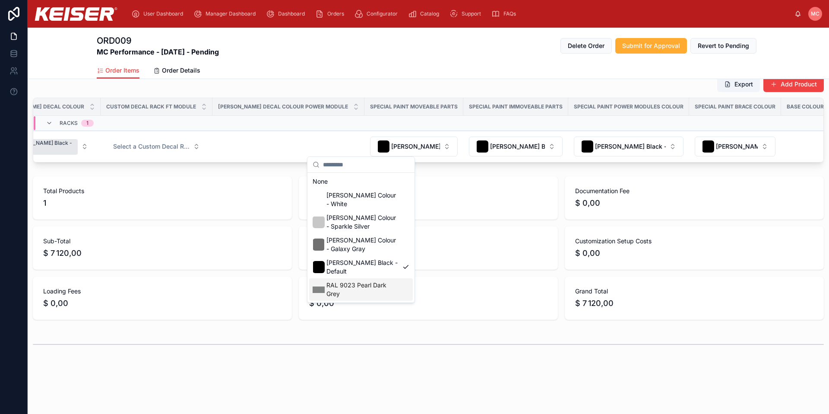
click at [383, 281] on span "RAL 9023 Pearl Dark Grey" at bounding box center [363, 289] width 73 height 17
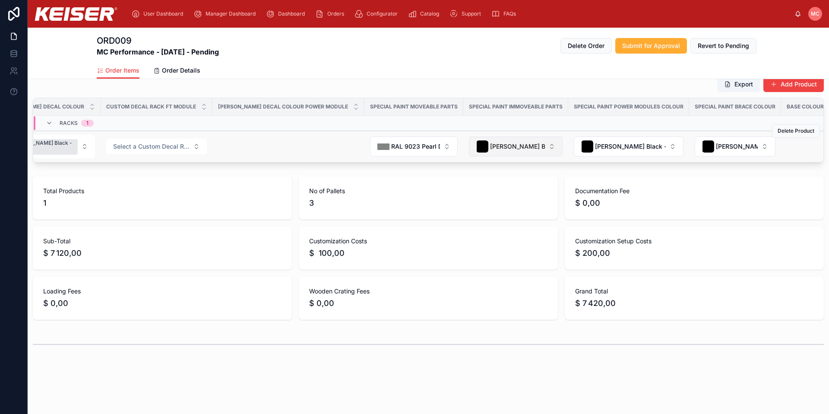
click at [490, 145] on span "[PERSON_NAME] Black - Default" at bounding box center [517, 146] width 55 height 9
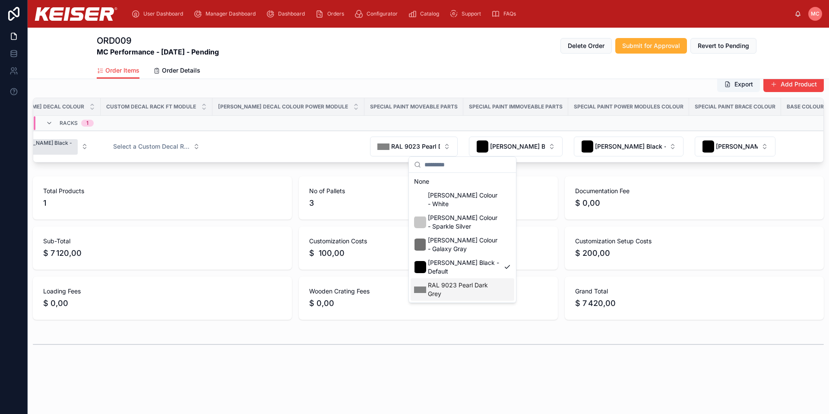
click at [454, 281] on span "RAL 9023 Pearl Dark Grey" at bounding box center [464, 289] width 73 height 17
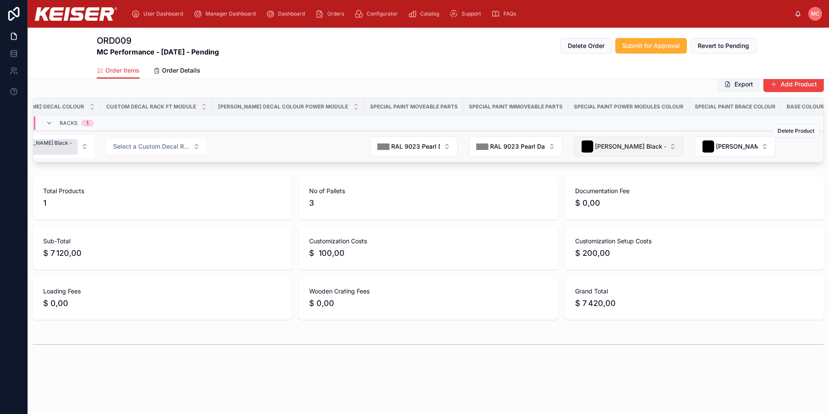
click at [595, 144] on span "[PERSON_NAME] Black - Default" at bounding box center [630, 146] width 71 height 9
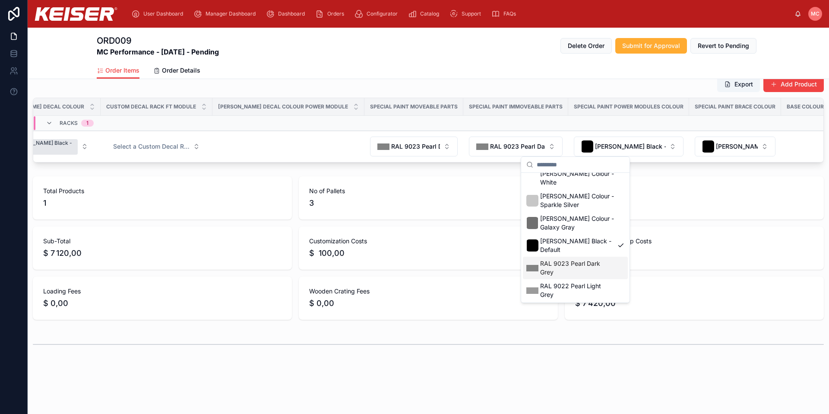
scroll to position [23, 0]
click at [563, 305] on span "RAL 9018 Papyrus White" at bounding box center [575, 309] width 71 height 9
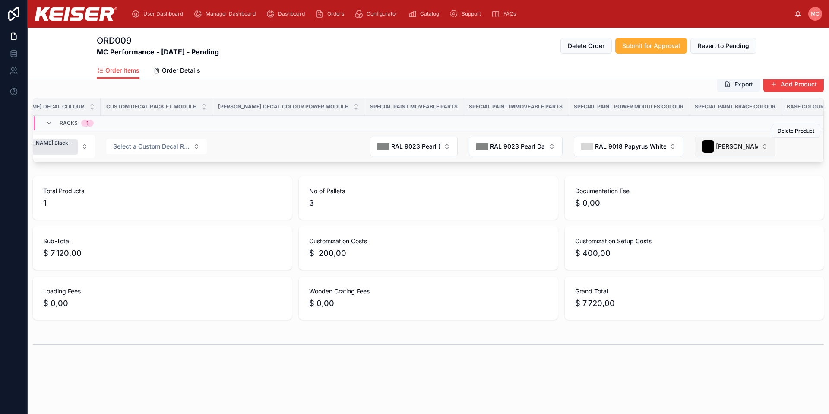
click at [716, 143] on span "[PERSON_NAME] Black - Default" at bounding box center [737, 146] width 42 height 9
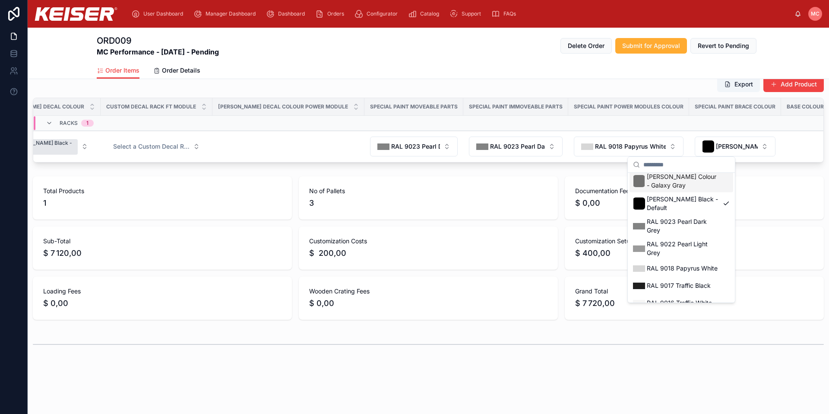
scroll to position [65, 0]
click at [669, 264] on span "RAL 9018 Papyrus White" at bounding box center [682, 266] width 71 height 9
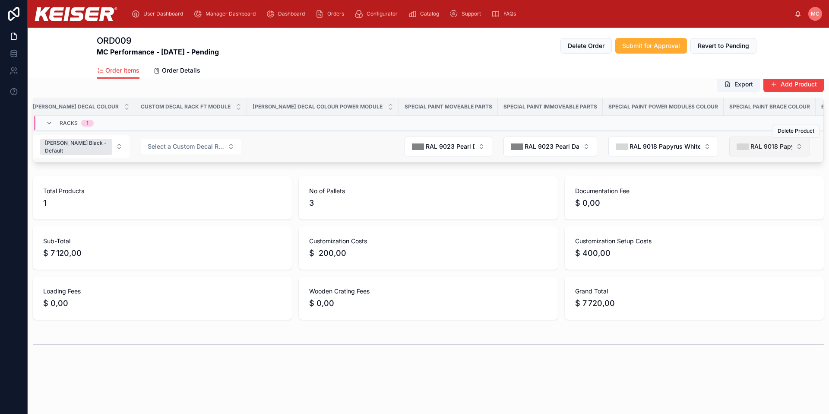
scroll to position [0, 0]
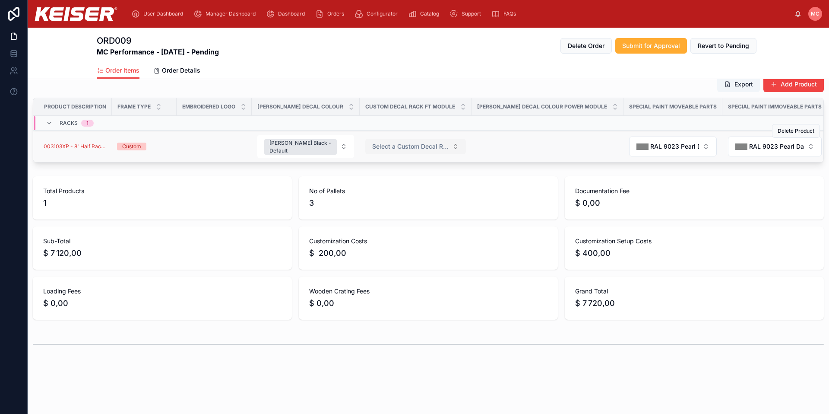
click at [412, 143] on span "Select a Custom Decal Rack FT Module Select" at bounding box center [410, 146] width 76 height 9
click at [394, 193] on div "No" at bounding box center [389, 192] width 104 height 13
click at [638, 140] on div "RAL 9023 Pearl Dark Grey" at bounding box center [668, 146] width 63 height 12
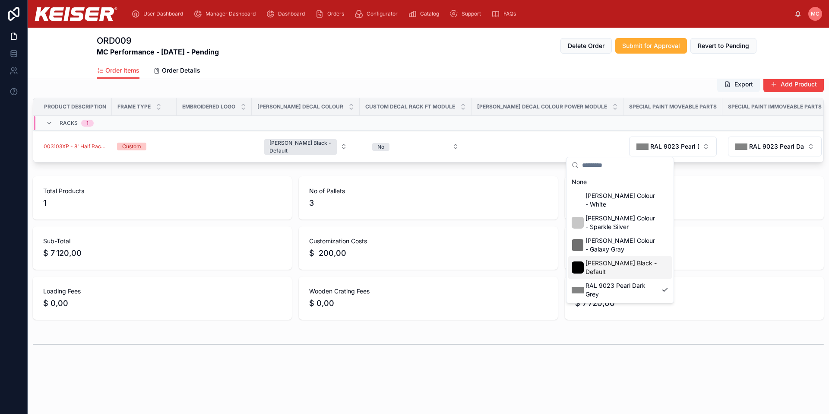
click at [607, 262] on span "[PERSON_NAME] Black - Default" at bounding box center [622, 267] width 73 height 17
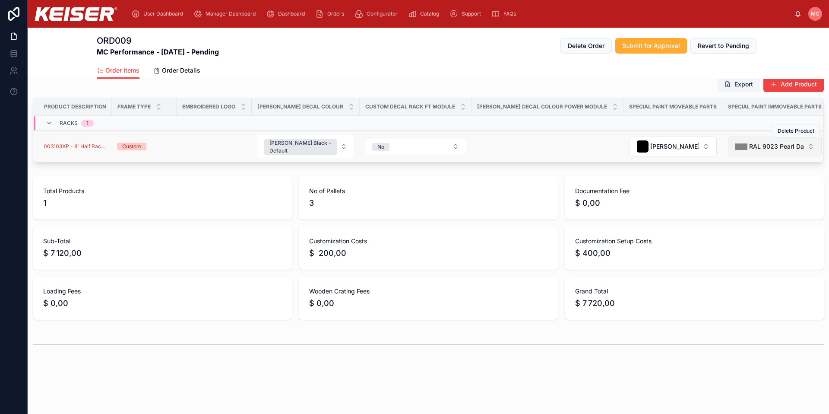
click at [749, 144] on span "RAL 9023 Pearl Dark Grey" at bounding box center [776, 146] width 55 height 9
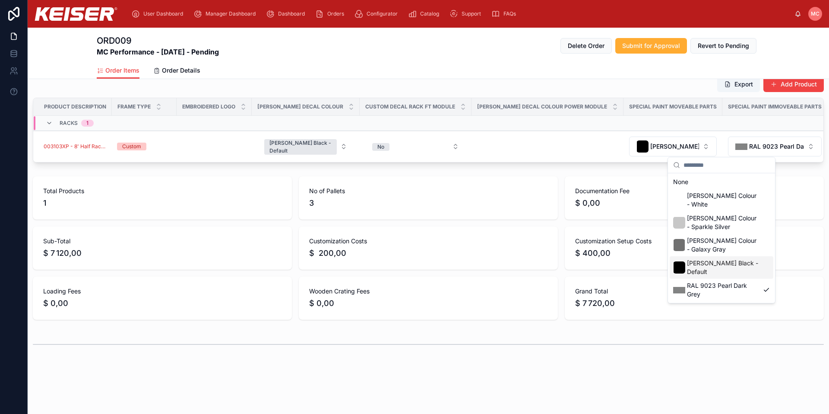
click at [701, 260] on span "[PERSON_NAME] Black - Default" at bounding box center [723, 267] width 73 height 17
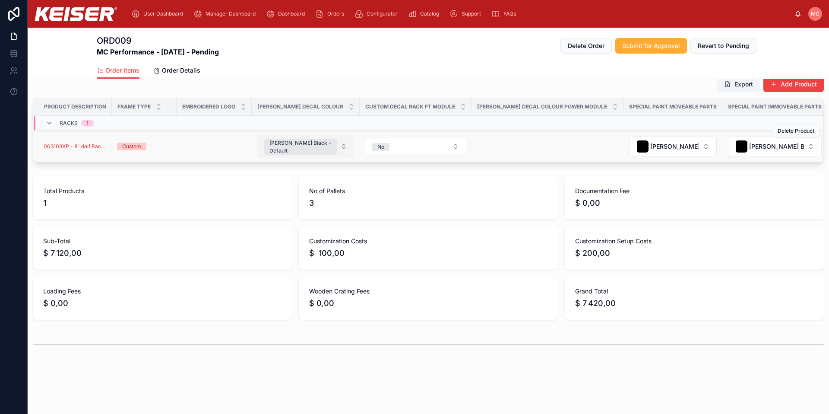
click at [312, 145] on button "[PERSON_NAME] Black - Default" at bounding box center [305, 146] width 97 height 23
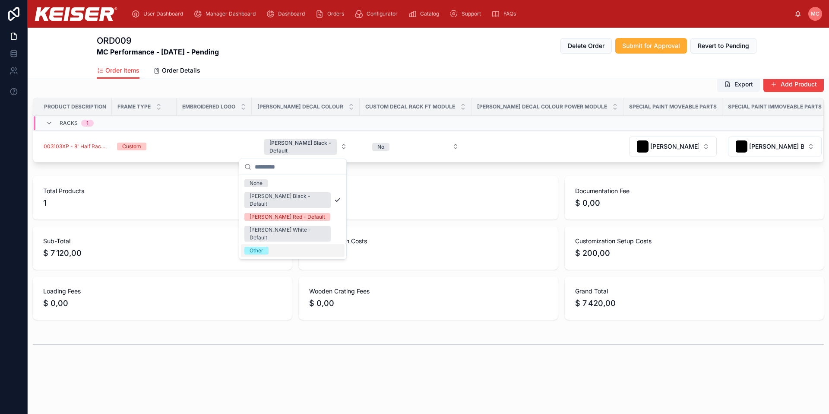
click at [294, 244] on div "Other" at bounding box center [293, 250] width 104 height 13
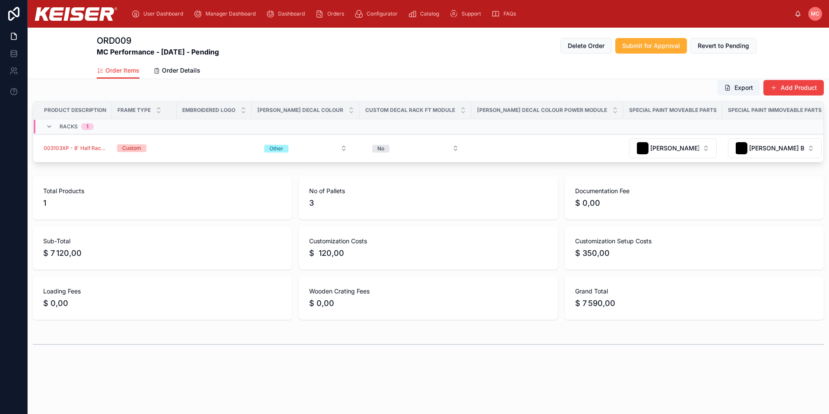
drag, startPoint x: 39, startPoint y: 144, endPoint x: 34, endPoint y: 3, distance: 140.5
click at [781, 133] on button "Delete Product" at bounding box center [796, 134] width 48 height 14
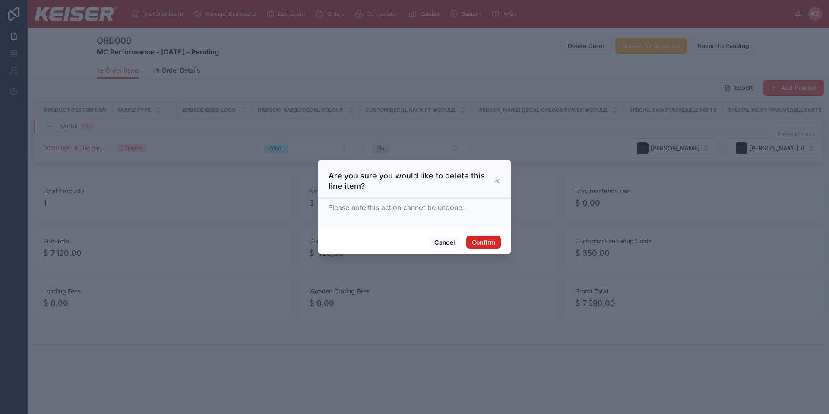
click at [473, 237] on button "Confirm" at bounding box center [483, 242] width 35 height 14
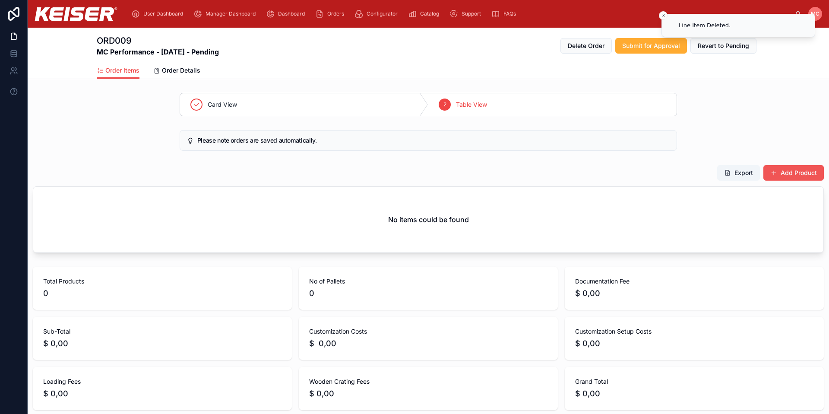
click at [789, 171] on button "Add Product" at bounding box center [794, 173] width 60 height 16
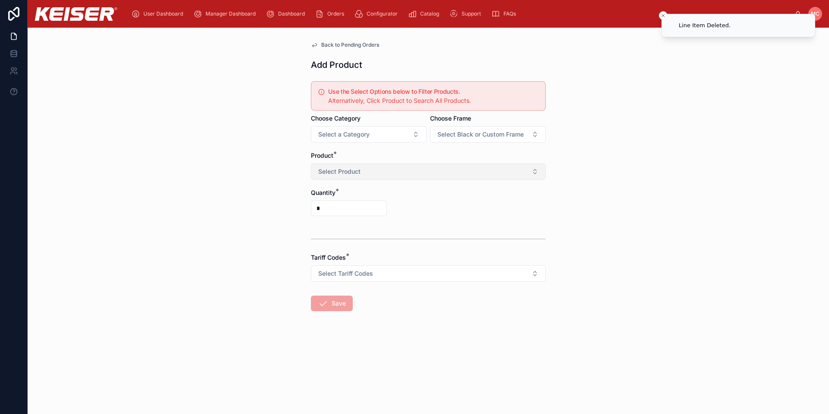
click at [362, 171] on button "Select Product" at bounding box center [428, 171] width 235 height 16
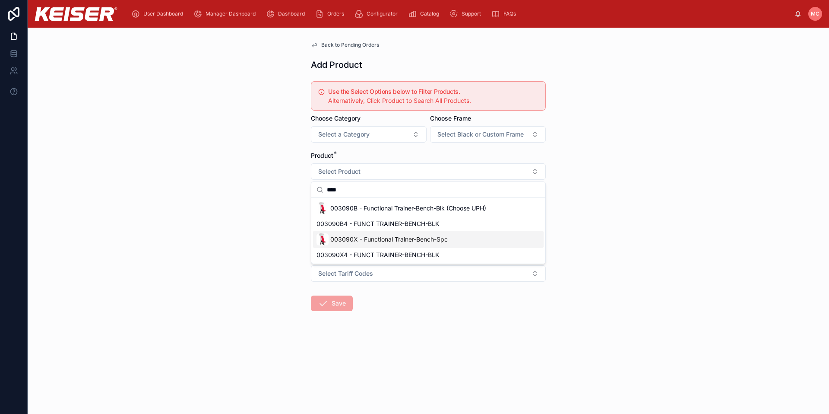
type input "****"
click at [352, 242] on span "003090X - Functional Trainer-Bench-Spc" at bounding box center [388, 239] width 117 height 9
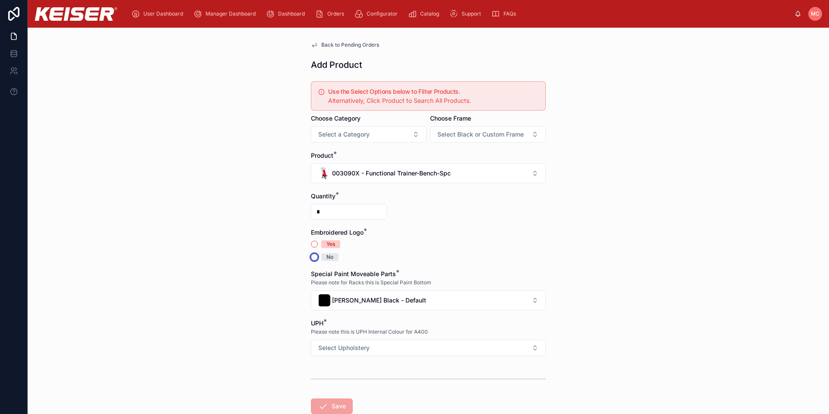
click at [311, 259] on button "No" at bounding box center [314, 257] width 7 height 7
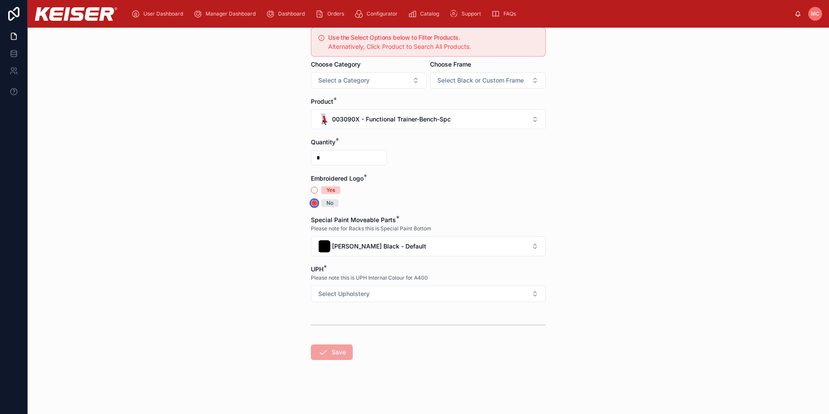
scroll to position [55, 0]
click at [324, 291] on span "Select Upholstery" at bounding box center [343, 292] width 51 height 9
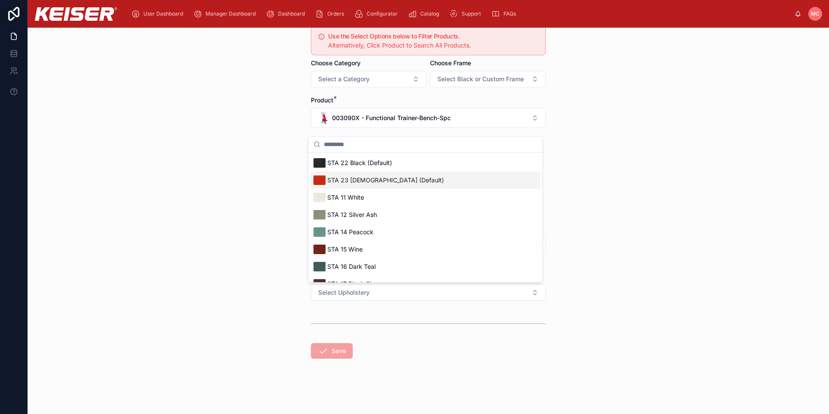
click at [349, 171] on div "STA 22 Black (Default)" at bounding box center [425, 162] width 231 height 17
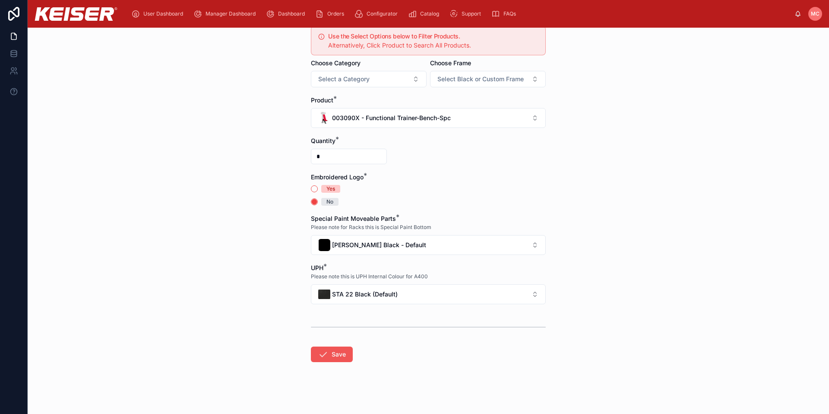
click at [327, 352] on button "Save" at bounding box center [332, 354] width 42 height 16
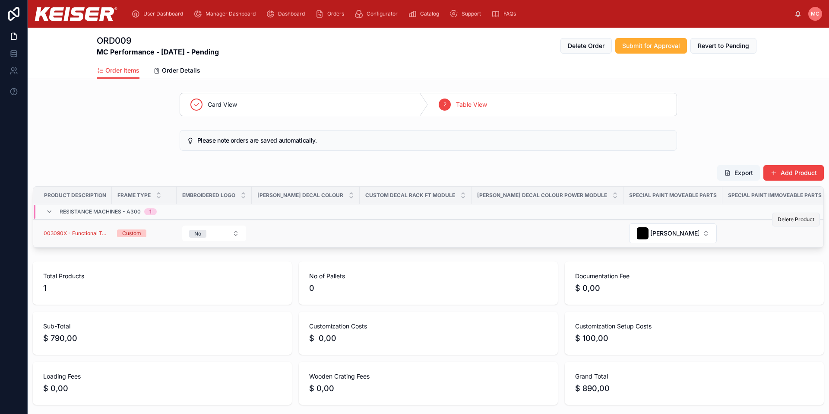
click at [784, 222] on span "Delete Product" at bounding box center [796, 219] width 37 height 7
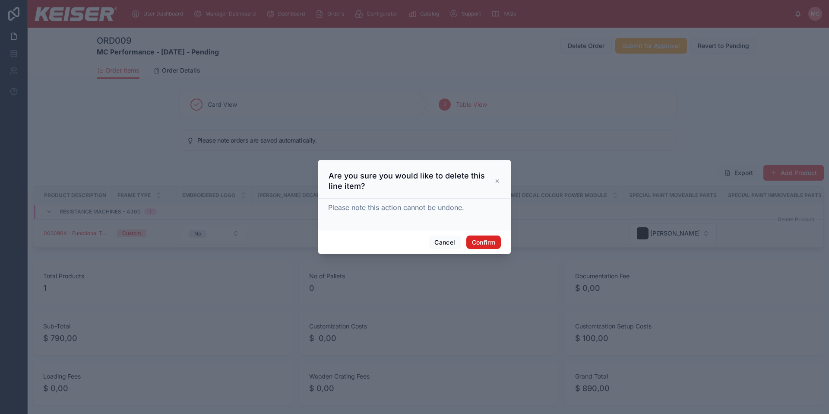
click at [485, 244] on button "Confirm" at bounding box center [483, 242] width 35 height 14
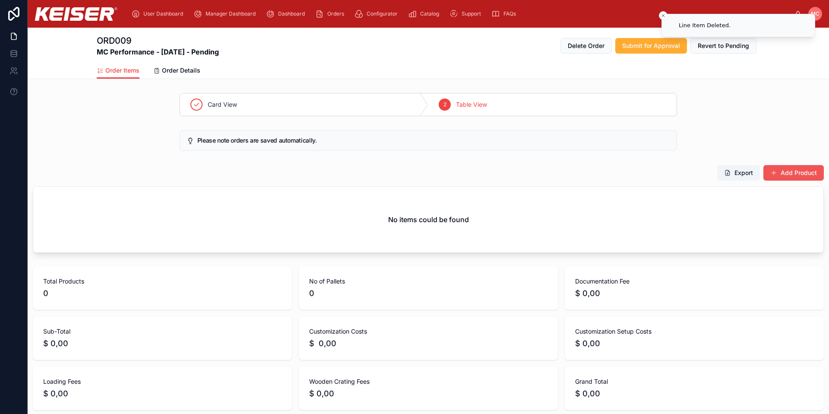
click at [788, 174] on button "Add Product" at bounding box center [794, 173] width 60 height 16
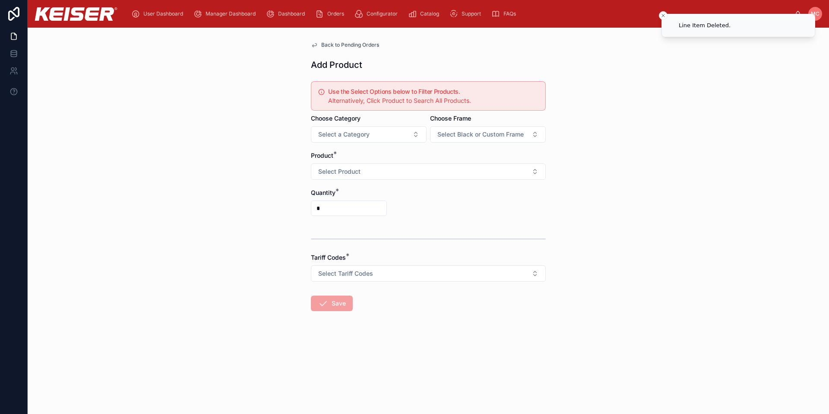
click at [330, 158] on span "Product" at bounding box center [322, 155] width 22 height 7
click at [330, 168] on span "Select Product" at bounding box center [339, 171] width 42 height 9
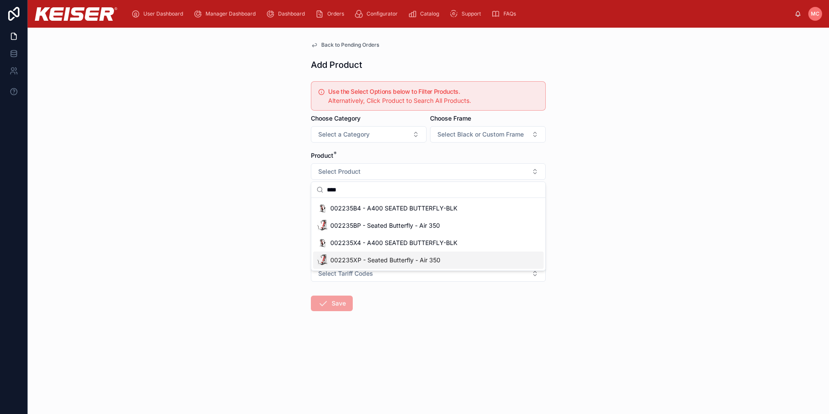
type input "****"
click at [352, 258] on span "002235XP - Seated Butterfly - Air 350" at bounding box center [385, 260] width 110 height 9
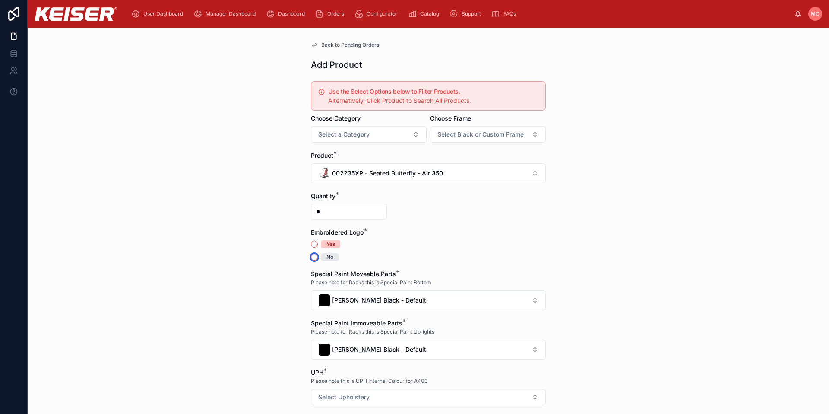
click at [311, 255] on button "No" at bounding box center [314, 257] width 7 height 7
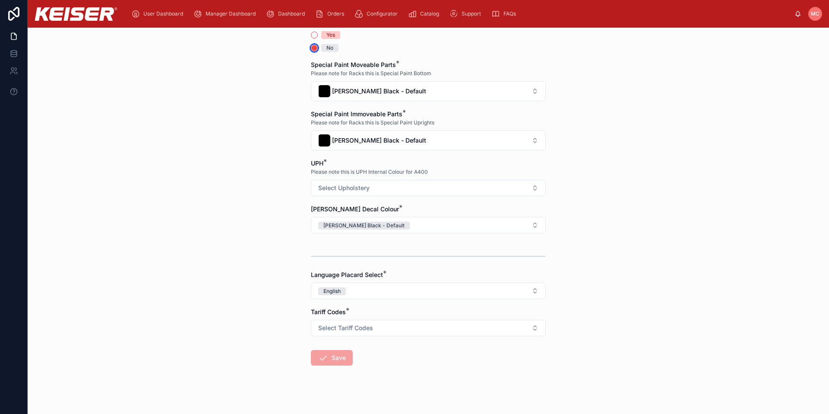
scroll to position [216, 0]
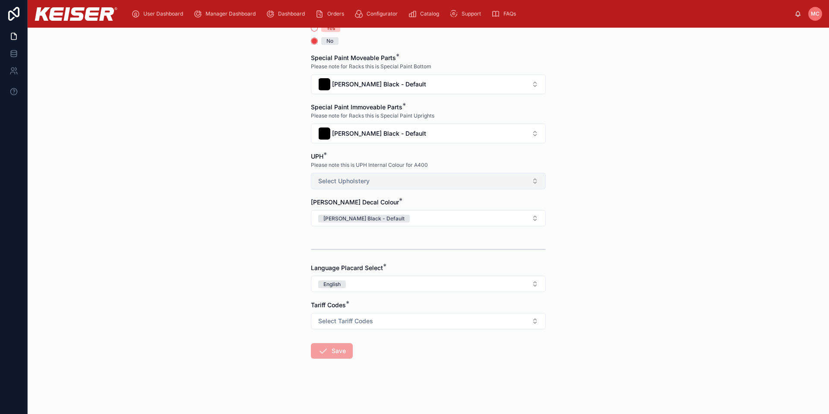
click at [339, 184] on span "Select Upholstery" at bounding box center [343, 181] width 51 height 9
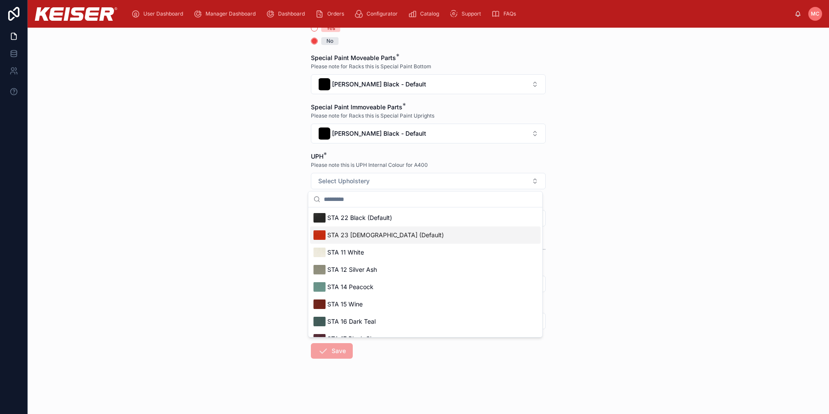
click at [348, 234] on span "STA 23 [DEMOGRAPHIC_DATA] (Default)" at bounding box center [385, 235] width 117 height 9
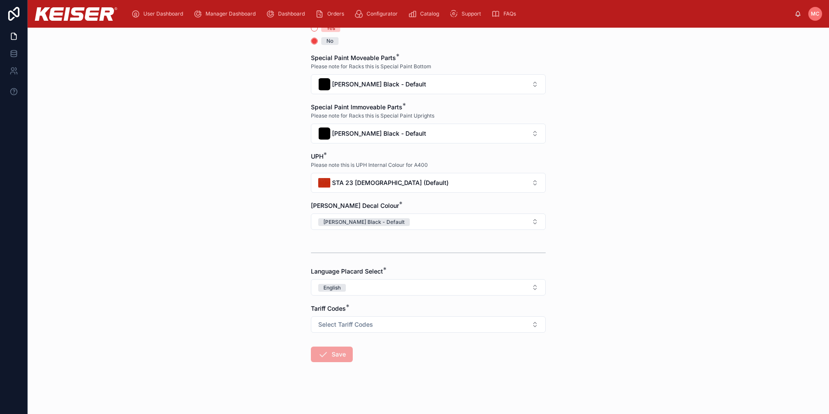
click at [343, 350] on div "Save" at bounding box center [332, 354] width 42 height 16
click at [325, 331] on button "Select Tariff Codes" at bounding box center [428, 324] width 235 height 16
click at [335, 347] on input "text" at bounding box center [430, 343] width 213 height 16
click at [335, 357] on div "9506.91.0030 Exercise Equipment and Parts Thereof" at bounding box center [383, 359] width 129 height 8
click at [326, 357] on button "Save" at bounding box center [332, 354] width 42 height 16
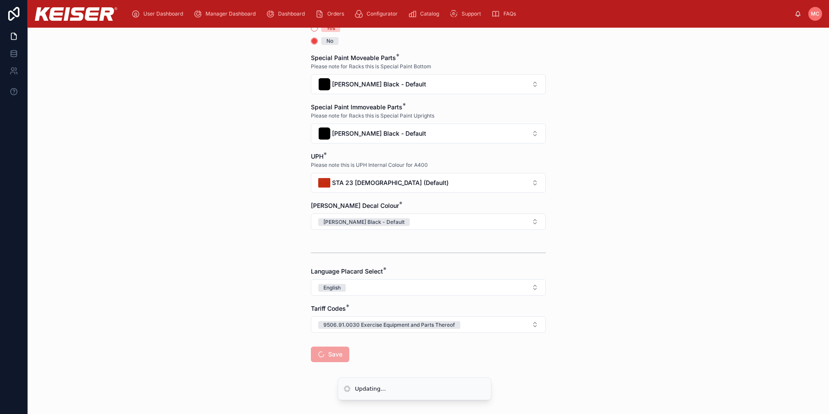
scroll to position [90, 0]
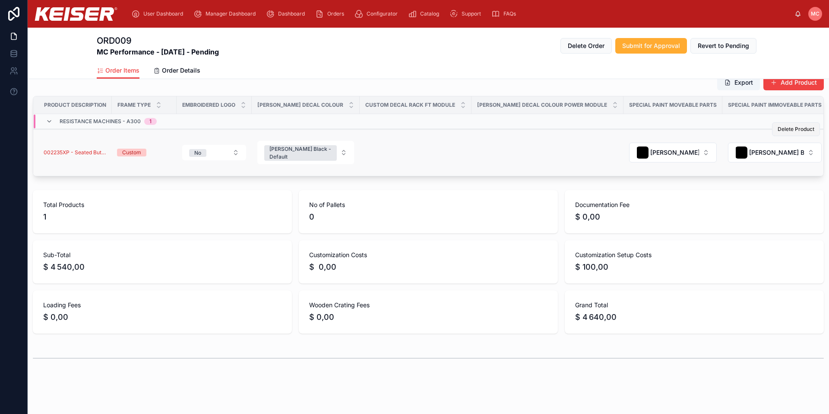
click at [784, 131] on span "Delete Product" at bounding box center [796, 129] width 37 height 7
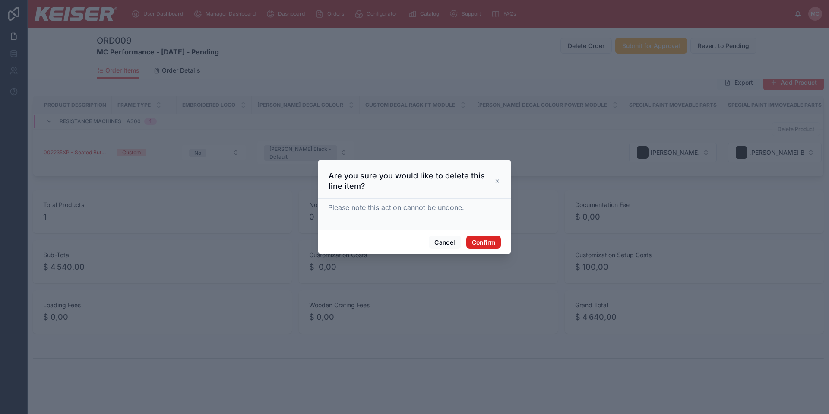
click at [488, 246] on button "Confirm" at bounding box center [483, 242] width 35 height 14
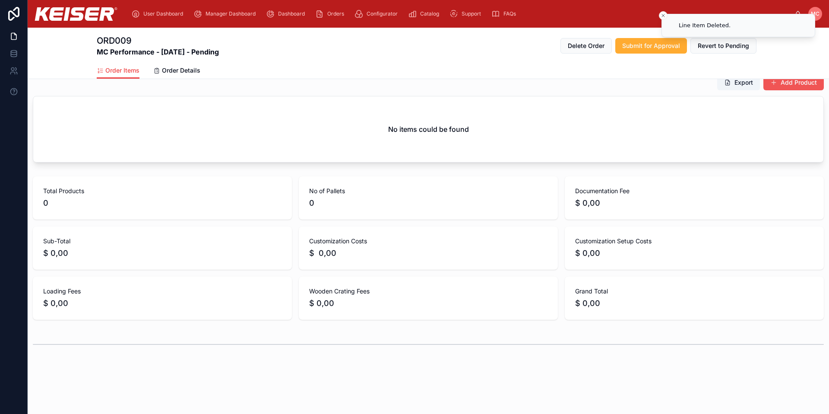
click at [790, 85] on button "Add Product" at bounding box center [794, 83] width 60 height 16
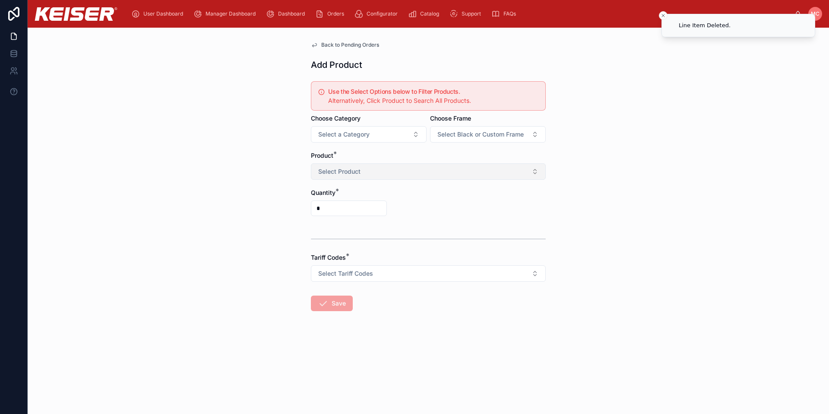
click at [357, 171] on span "Select Product" at bounding box center [339, 171] width 42 height 9
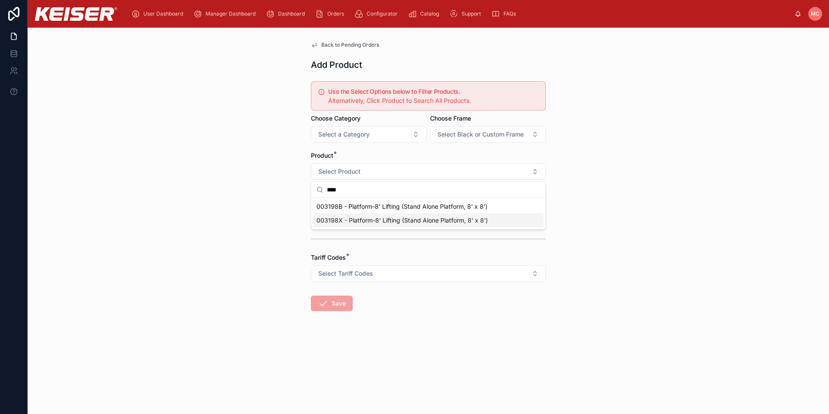
type input "****"
click at [355, 225] on div "003198X - Platform-8' Lifting (Stand Alone Platform, 8' x 8')" at bounding box center [428, 220] width 231 height 14
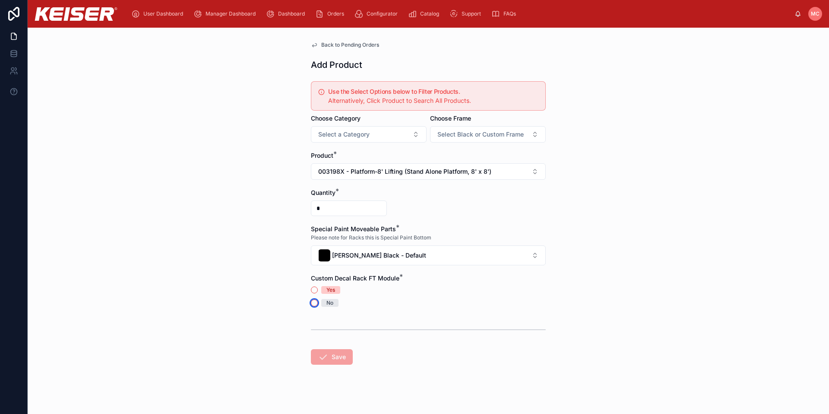
click at [311, 303] on button "No" at bounding box center [314, 302] width 7 height 7
click at [324, 355] on icon at bounding box center [323, 357] width 10 height 10
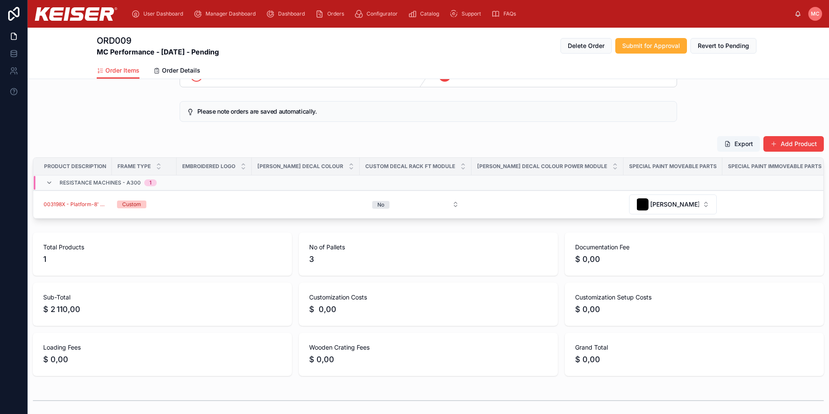
scroll to position [30, 0]
click at [650, 204] on span "[PERSON_NAME] Black - Default" at bounding box center [674, 203] width 49 height 9
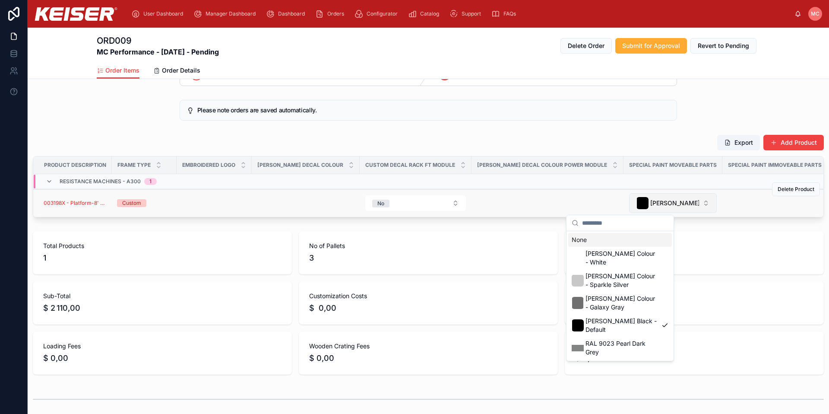
click at [650, 204] on span "[PERSON_NAME] Black - Default" at bounding box center [674, 203] width 49 height 9
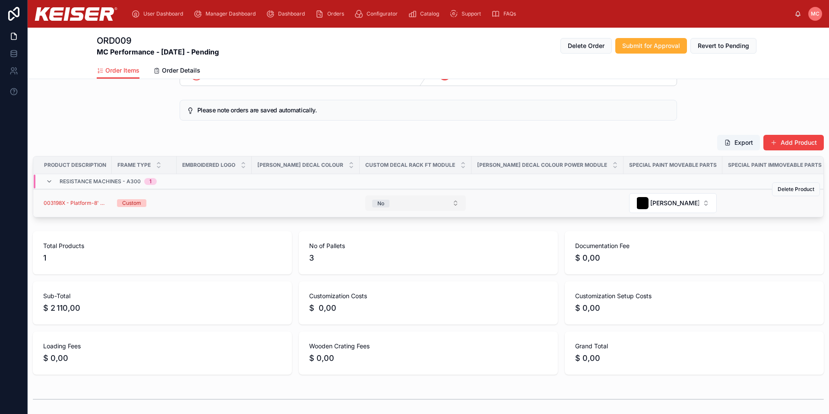
click at [384, 202] on button "No" at bounding box center [415, 203] width 101 height 16
click at [366, 248] on div "Yes" at bounding box center [389, 250] width 104 height 13
click at [389, 203] on button "Yes" at bounding box center [415, 203] width 101 height 16
click at [374, 238] on div "None" at bounding box center [389, 237] width 104 height 13
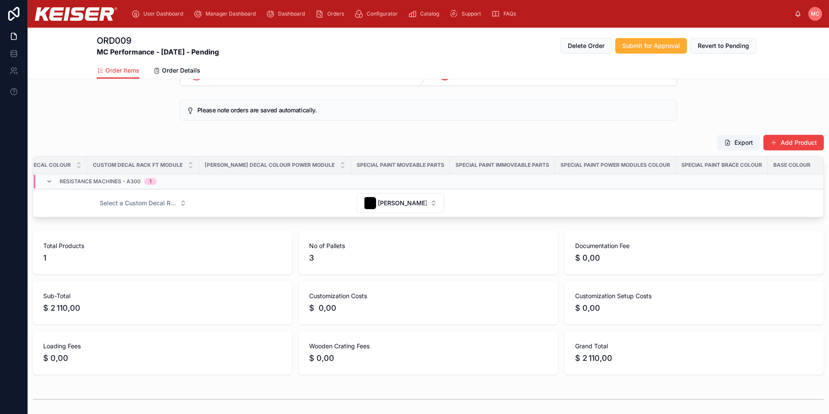
scroll to position [0, 0]
